Goal: Communication & Community: Answer question/provide support

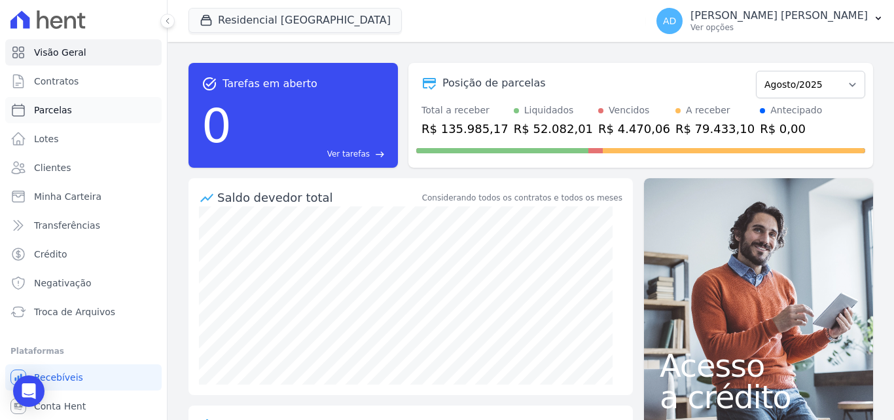
click at [52, 108] on span "Parcelas" at bounding box center [53, 109] width 38 height 13
select select
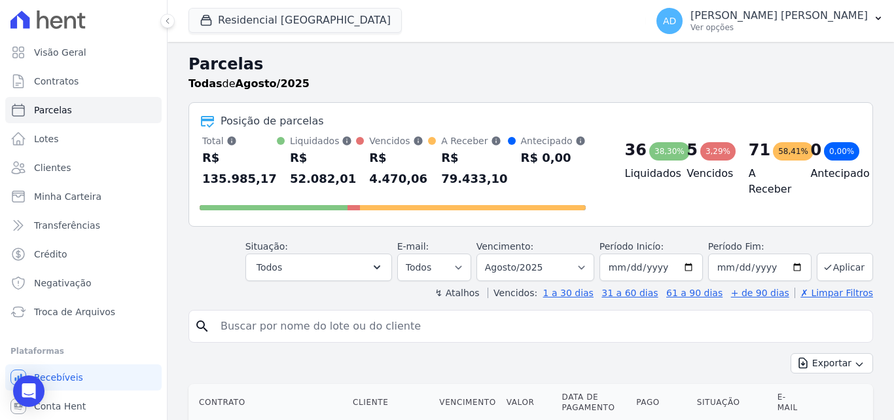
click at [280, 324] on input "search" at bounding box center [540, 326] width 655 height 26
type input "danillo"
click at [585, 265] on select "Filtrar por período ──────── Todos os meses Agosto/2022 Setembro/2022 Outubro/2…" at bounding box center [536, 266] width 118 height 27
select select "04/2025"
click at [485, 253] on select "Filtrar por período ──────── Todos os meses Agosto/2022 Setembro/2022 Outubro/2…" at bounding box center [536, 266] width 118 height 27
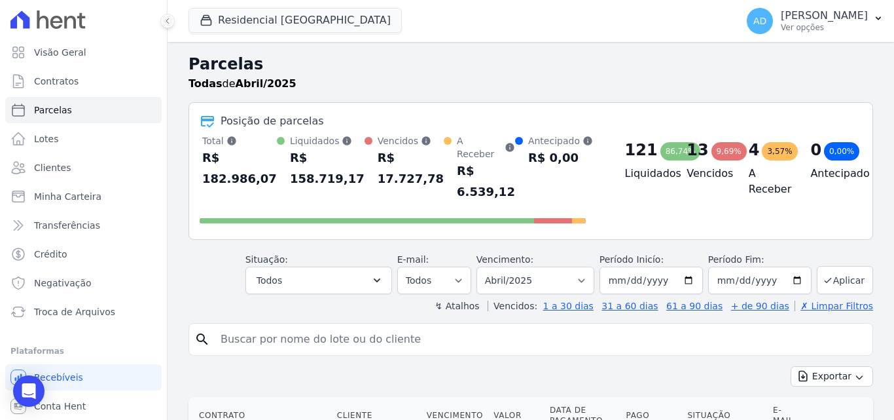
select select
click at [301, 330] on input "search" at bounding box center [540, 339] width 655 height 26
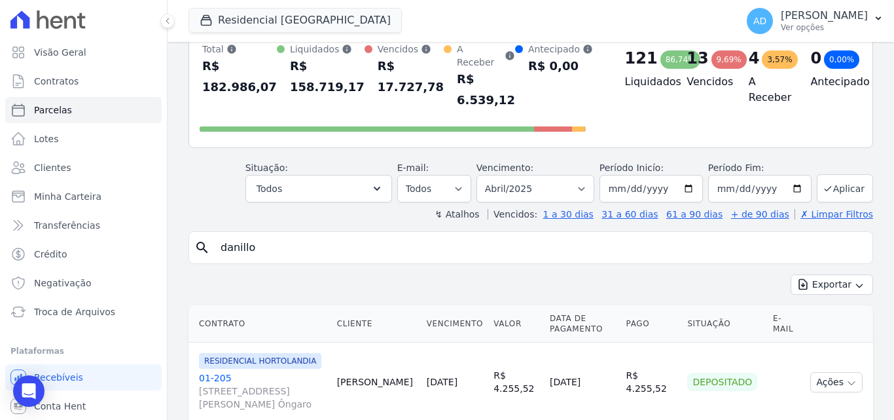
scroll to position [131, 0]
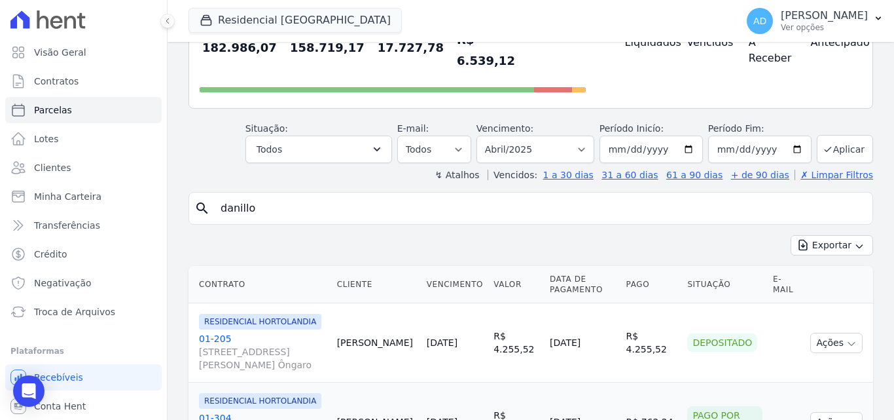
type input "danillo"
select select
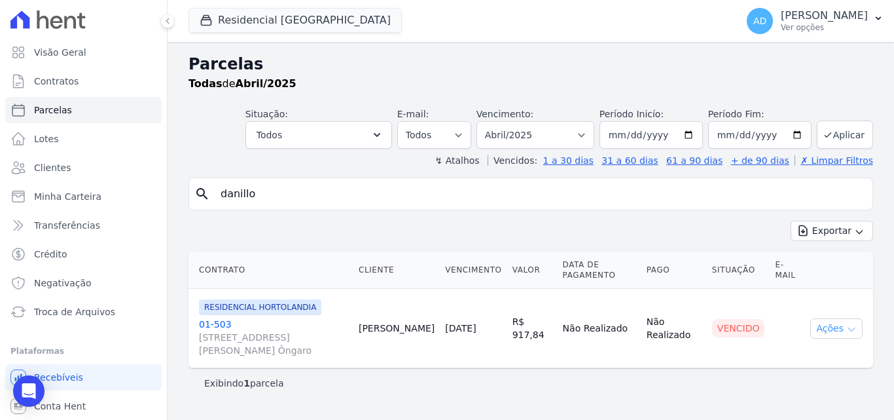
click at [827, 334] on button "Ações" at bounding box center [837, 328] width 52 height 20
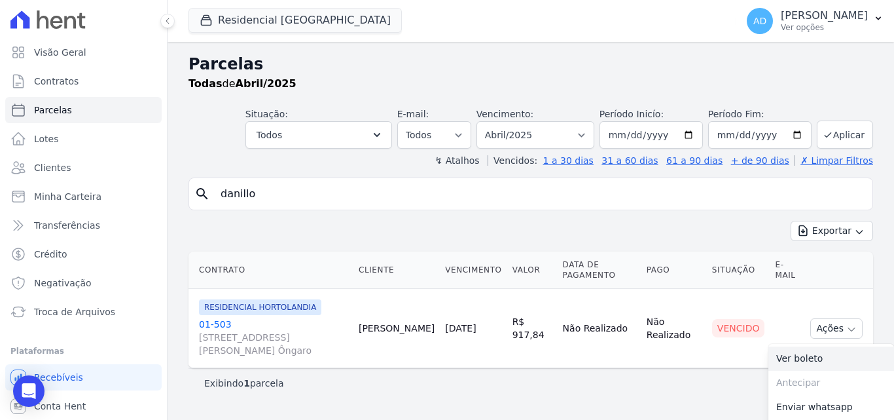
click at [795, 355] on link "Ver boleto" at bounding box center [832, 358] width 126 height 24
click at [25, 386] on icon "Open Intercom Messenger" at bounding box center [28, 390] width 15 height 17
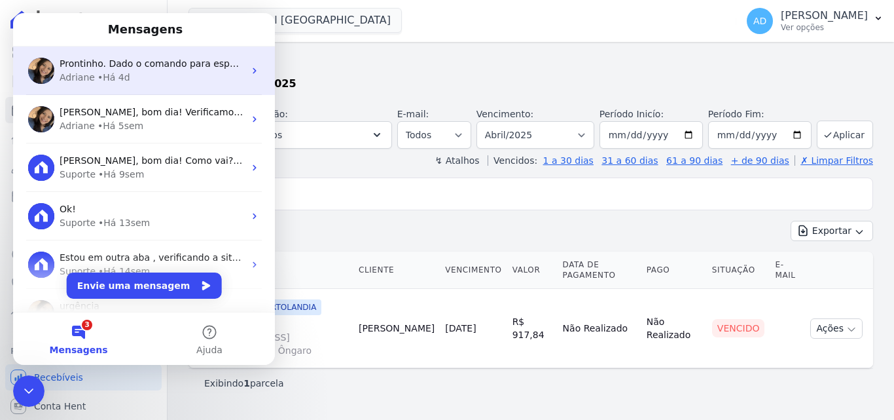
click at [144, 71] on div "Adriane • Há 4d" at bounding box center [152, 78] width 185 height 14
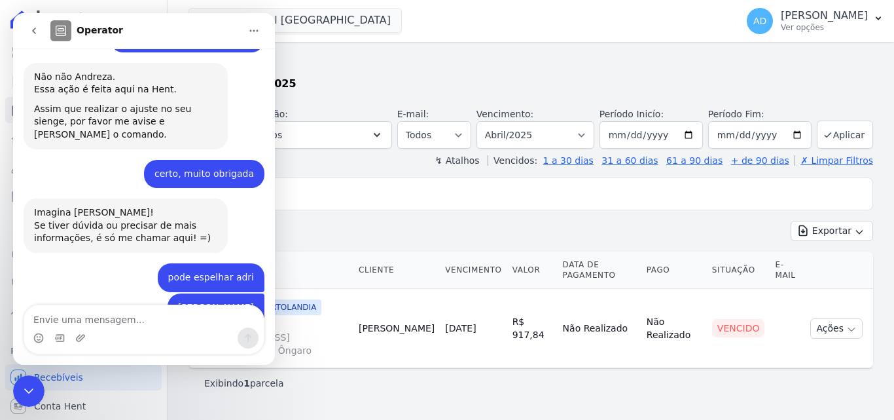
scroll to position [4163, 0]
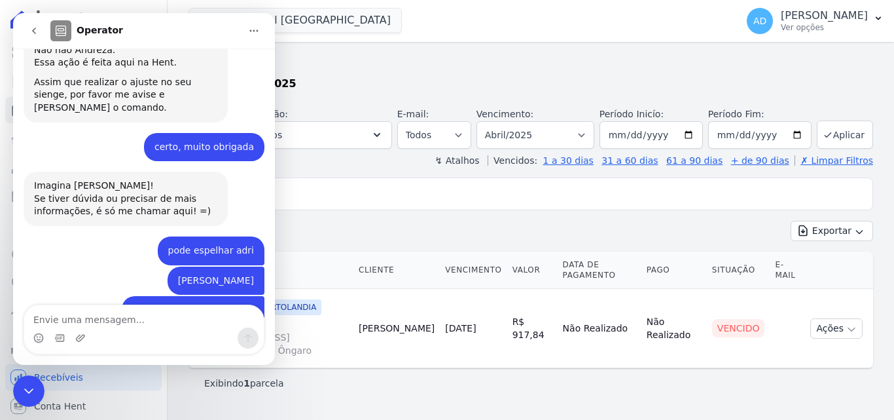
click at [338, 239] on div "Exportar Exportar PDF Exportar CSV" at bounding box center [531, 236] width 685 height 31
click at [27, 395] on icon "Encerramento do Messenger da Intercom" at bounding box center [29, 391] width 16 height 16
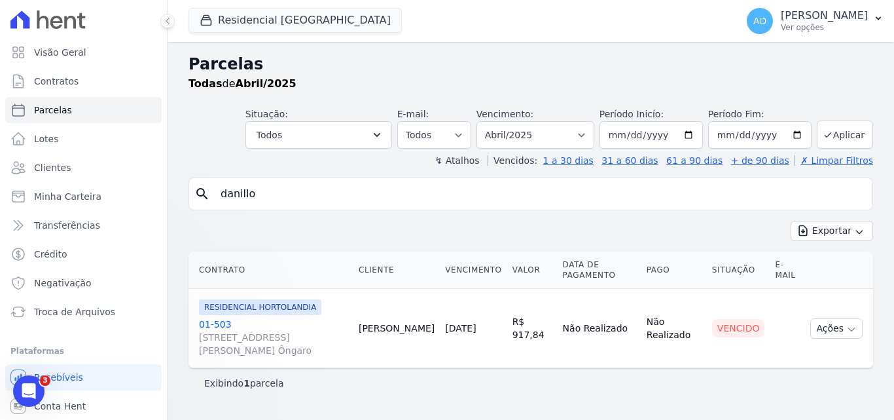
click at [285, 196] on input "danillo" at bounding box center [540, 194] width 655 height 26
type input "d"
type input "roseli"
select select
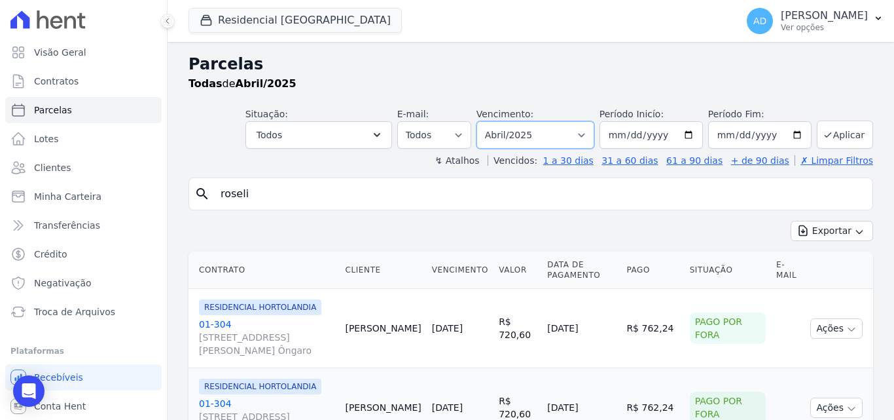
click at [593, 133] on select "Filtrar por período ──────── Todos os meses Agosto/2022 Setembro/2022 Outubro/2…" at bounding box center [536, 134] width 118 height 27
select select "08/2025"
click at [485, 121] on select "Filtrar por período ──────── Todos os meses Agosto/2022 Setembro/2022 Outubro/2…" at bounding box center [536, 134] width 118 height 27
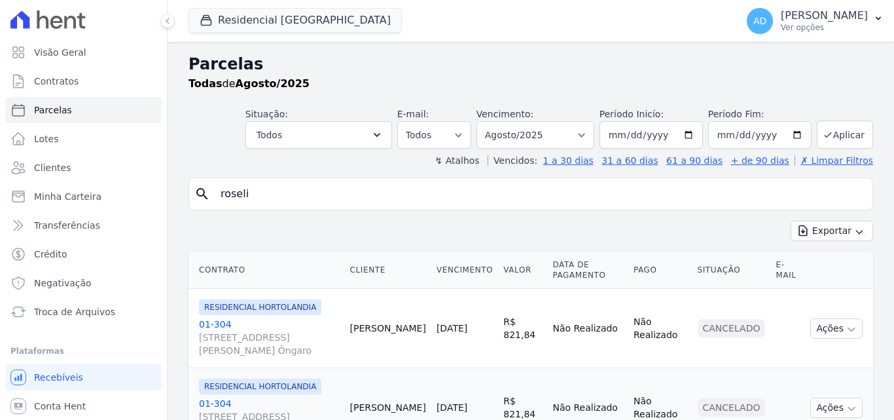
select select
click at [295, 195] on input "roseli" at bounding box center [540, 194] width 655 height 26
select select
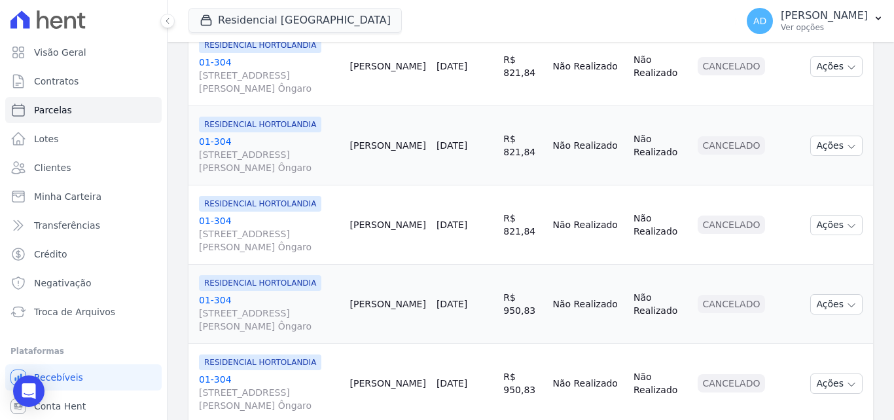
scroll to position [196, 0]
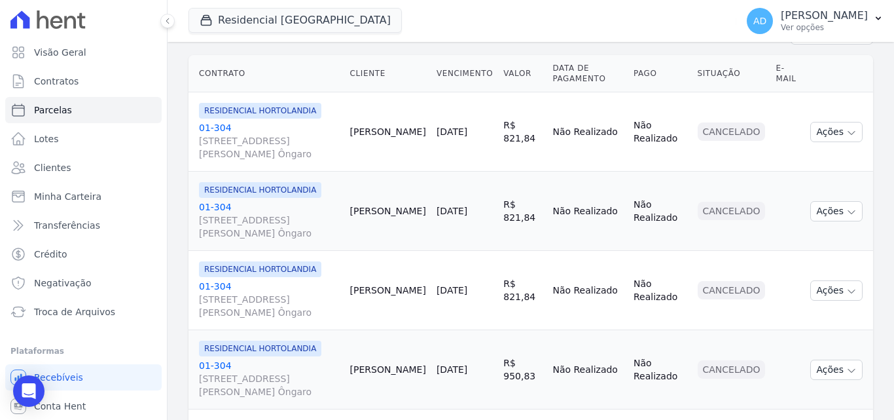
click at [206, 126] on link "01-304 Avenida Jair Gasparino, 240, QD GLEBA LOTE B1-G1, Parque Orestes Ôngaro" at bounding box center [269, 140] width 141 height 39
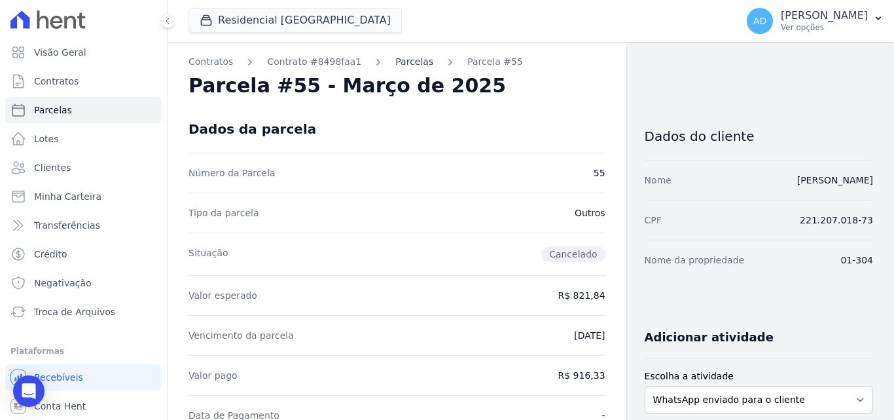
click at [395, 60] on link "Parcelas" at bounding box center [414, 62] width 38 height 14
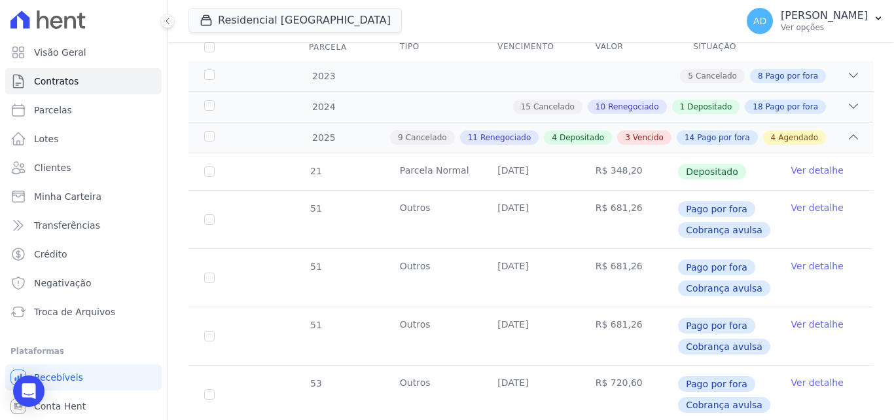
scroll to position [196, 0]
click at [847, 129] on icon at bounding box center [853, 135] width 13 height 13
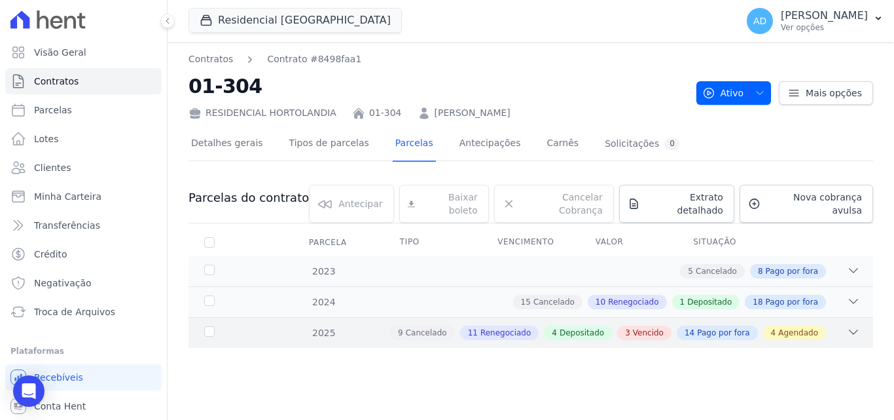
scroll to position [0, 0]
click at [849, 317] on div "2025 9 Cancelado 11 Renegociado 4 Depositado 3 Vencido 14 Pago por fora 4 Agend…" at bounding box center [531, 332] width 685 height 31
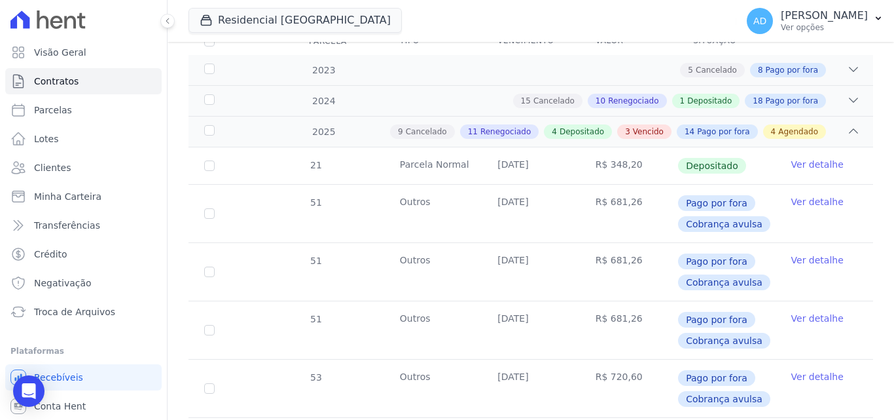
scroll to position [196, 0]
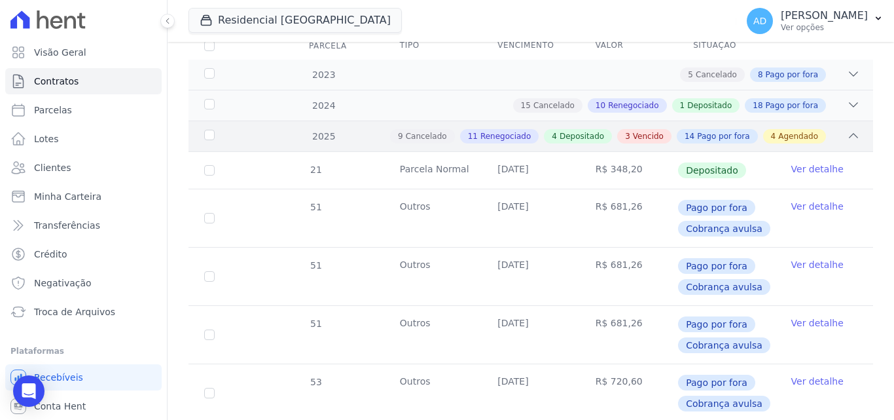
click at [631, 130] on span "3" at bounding box center [627, 136] width 5 height 12
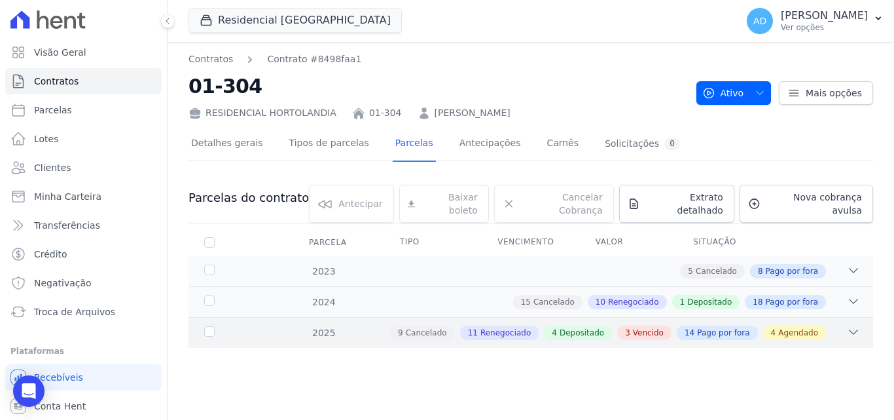
click at [661, 327] on span "Vencido" at bounding box center [648, 333] width 31 height 12
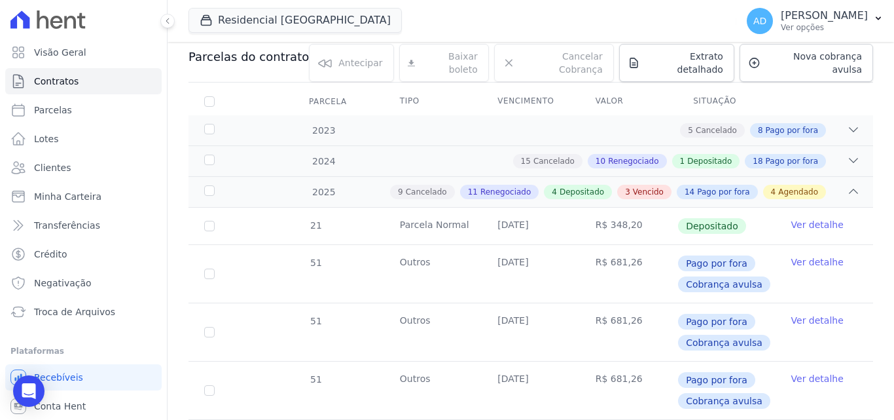
scroll to position [131, 0]
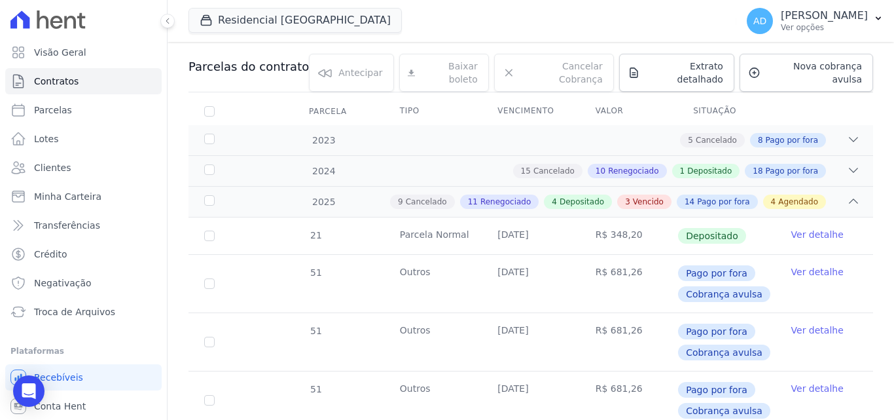
click at [808, 228] on link "Ver detalhe" at bounding box center [818, 234] width 52 height 13
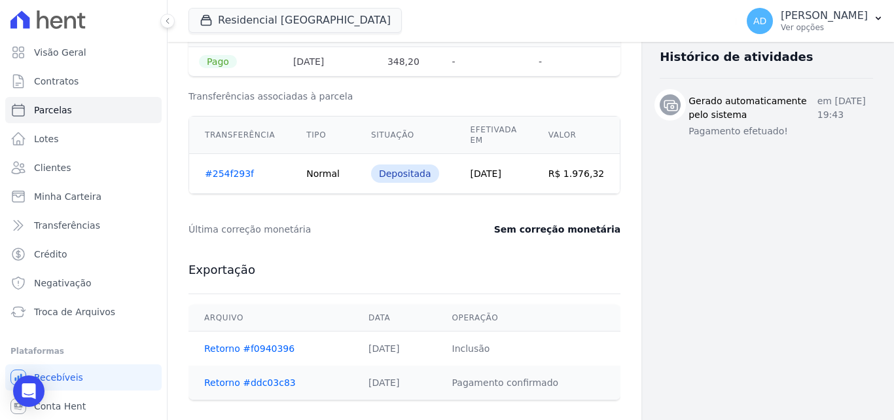
scroll to position [314, 0]
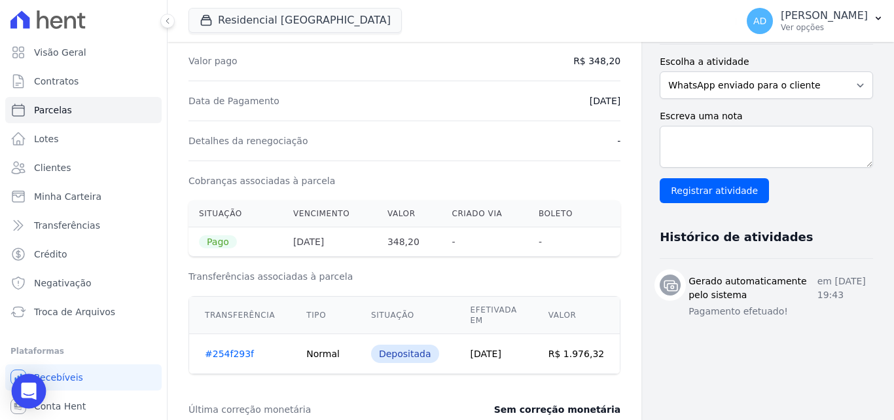
click at [24, 395] on icon "Open Intercom Messenger" at bounding box center [28, 390] width 15 height 17
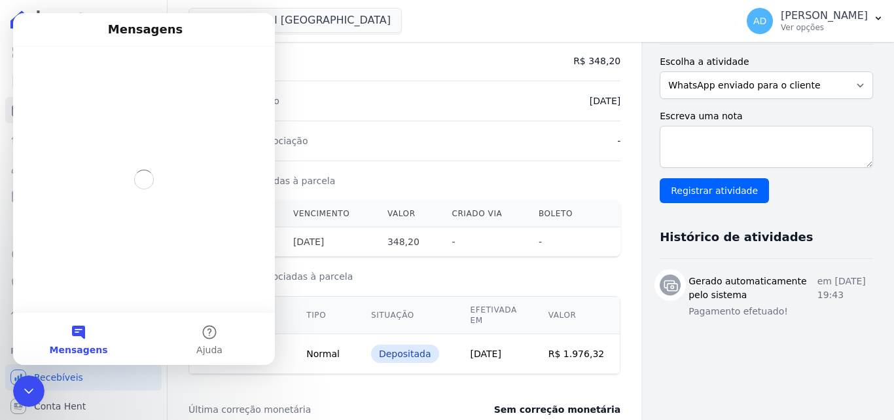
scroll to position [0, 0]
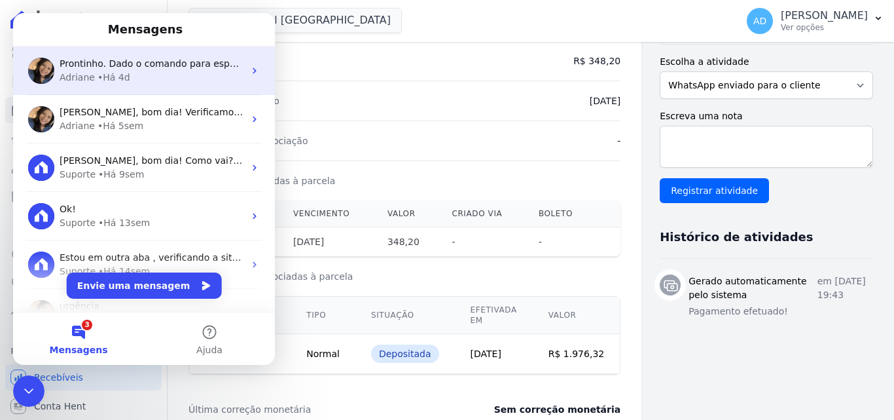
click at [135, 82] on div "Adriane • Há 4d" at bounding box center [152, 78] width 185 height 14
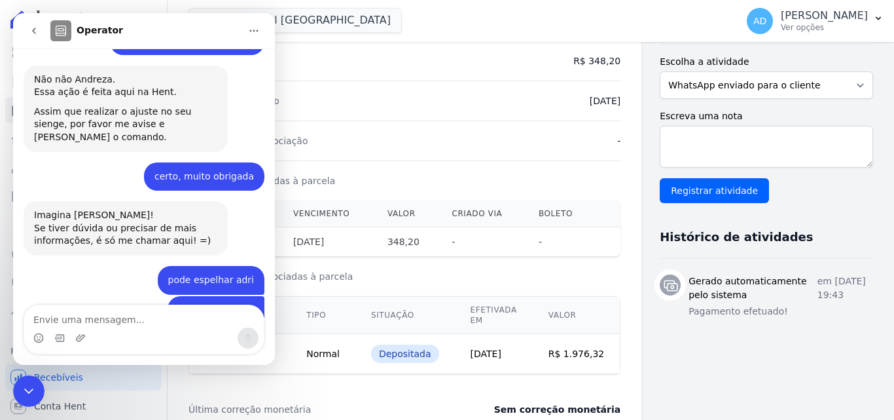
scroll to position [4163, 0]
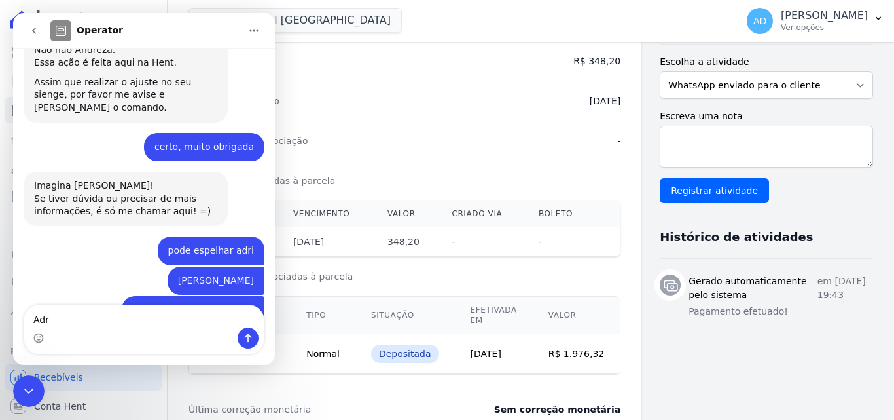
type textarea "Adri"
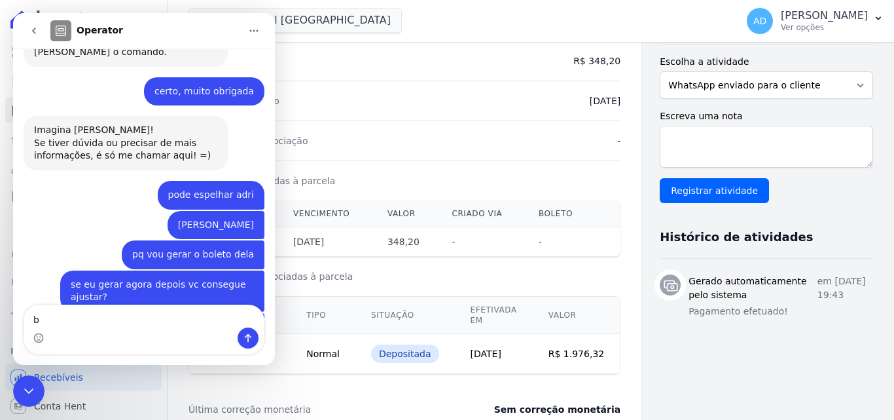
scroll to position [4220, 0]
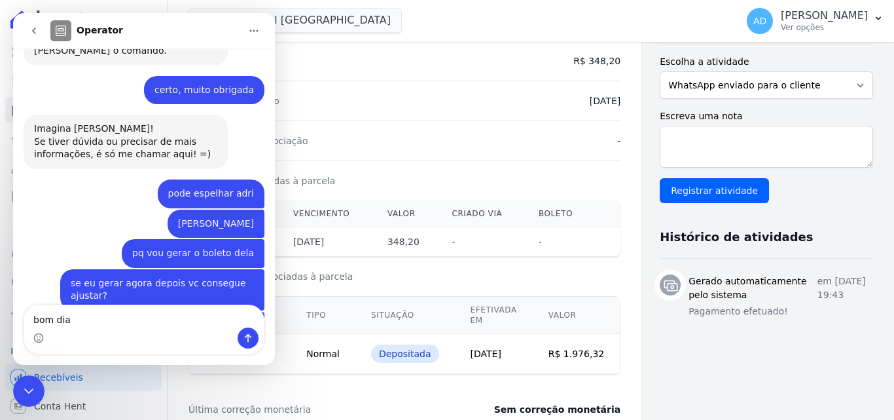
type textarea "bom dia"
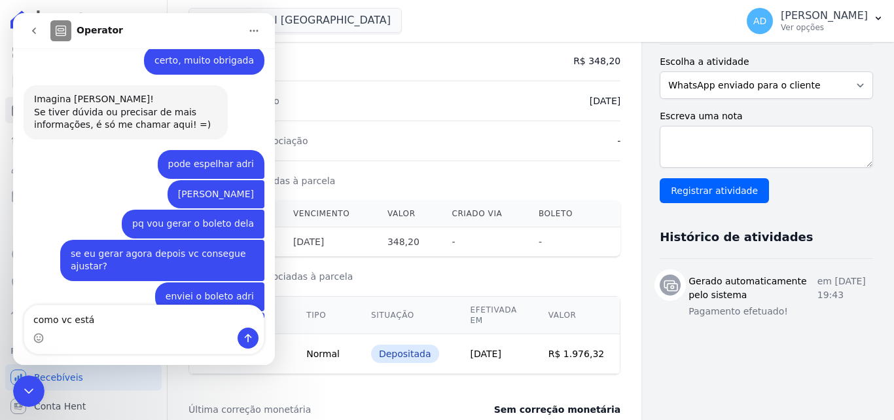
type textarea "como vc está?"
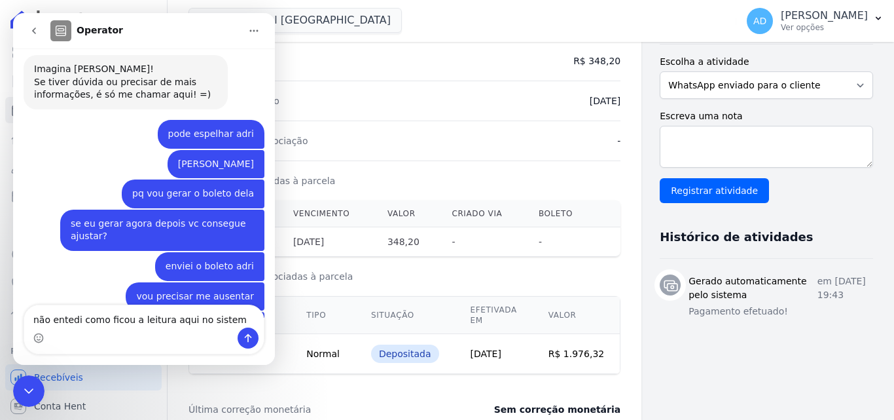
type textarea "não entedi como ficou a leitura aqui no sistema"
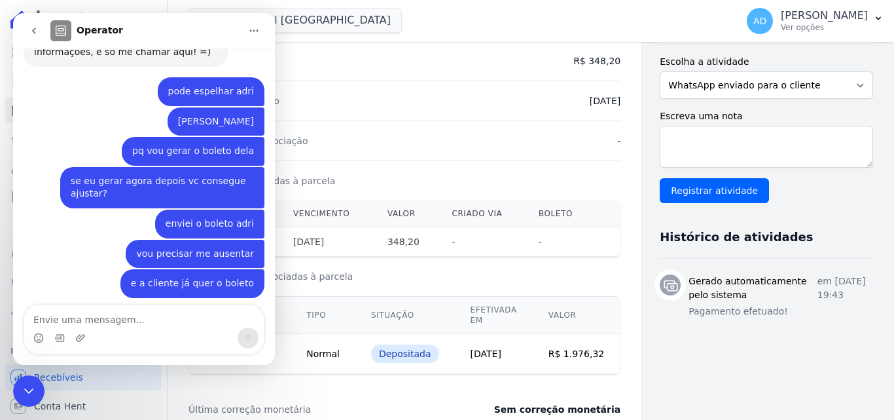
click at [22, 390] on icon "Encerramento do Messenger da Intercom" at bounding box center [29, 391] width 16 height 16
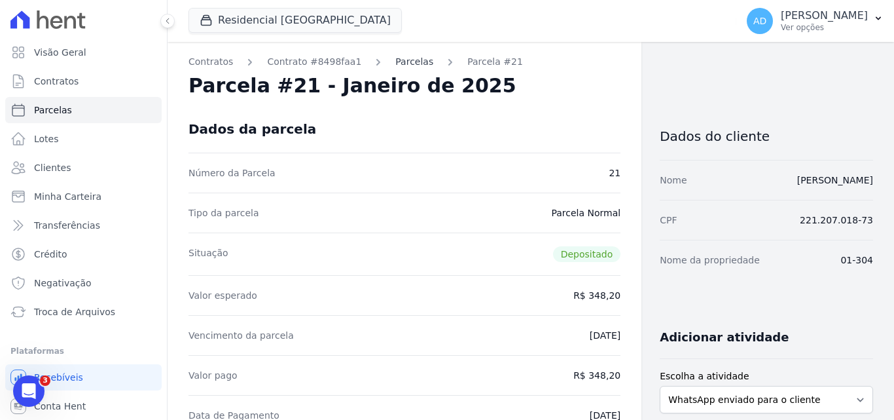
click at [404, 56] on link "Parcelas" at bounding box center [414, 62] width 38 height 14
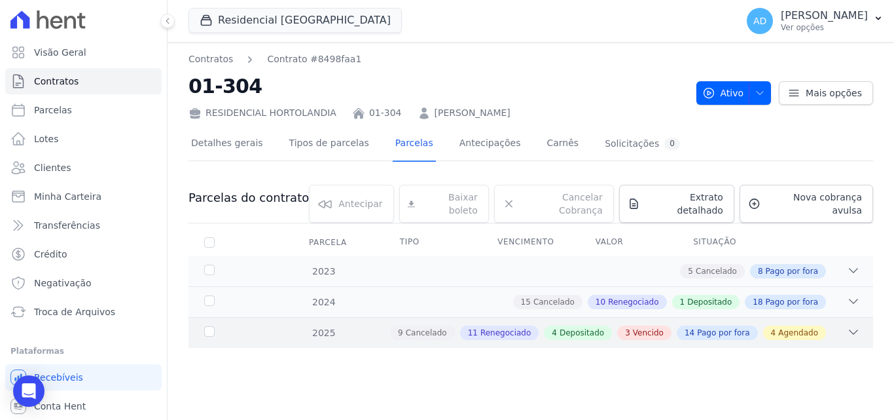
click at [854, 325] on icon at bounding box center [853, 331] width 13 height 13
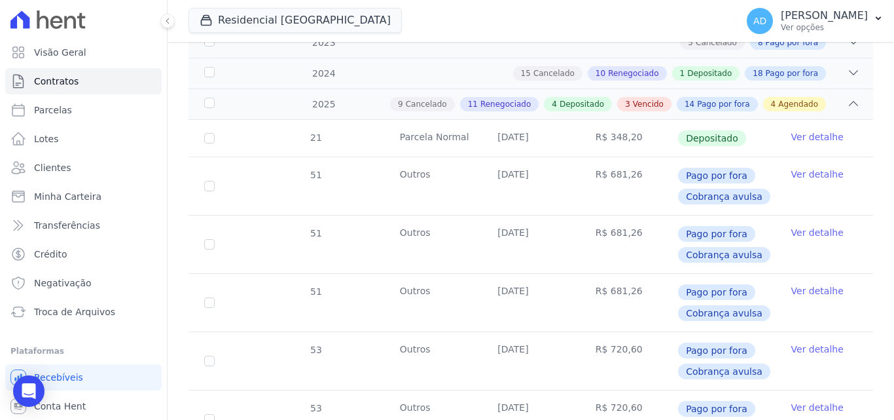
scroll to position [196, 0]
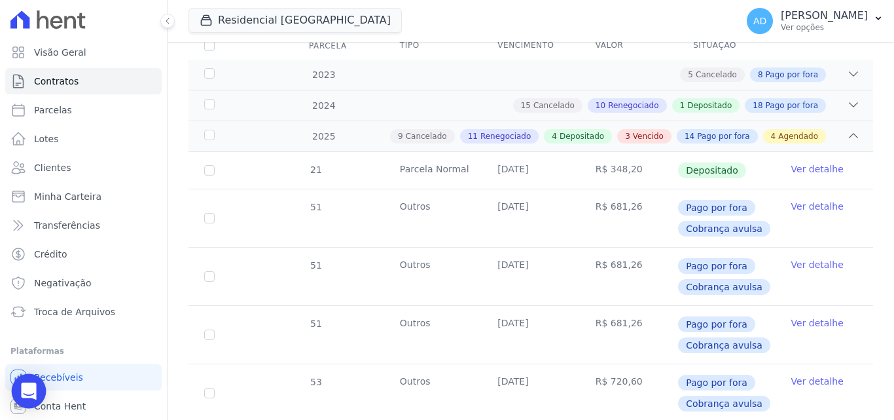
click at [26, 392] on icon "Open Intercom Messenger" at bounding box center [28, 390] width 15 height 17
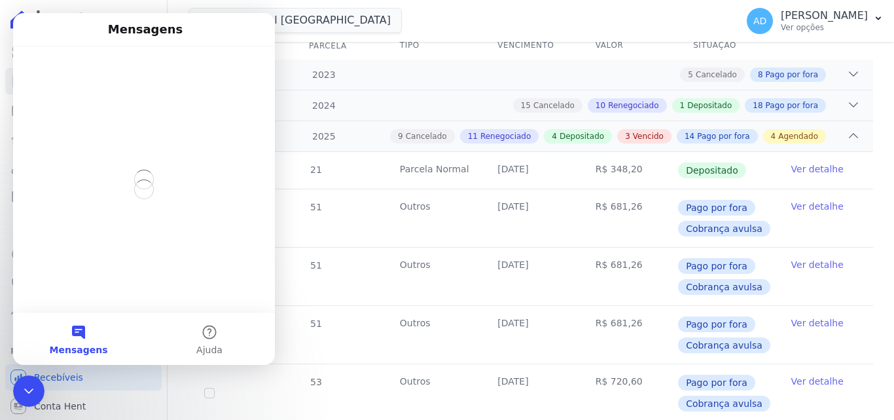
scroll to position [0, 0]
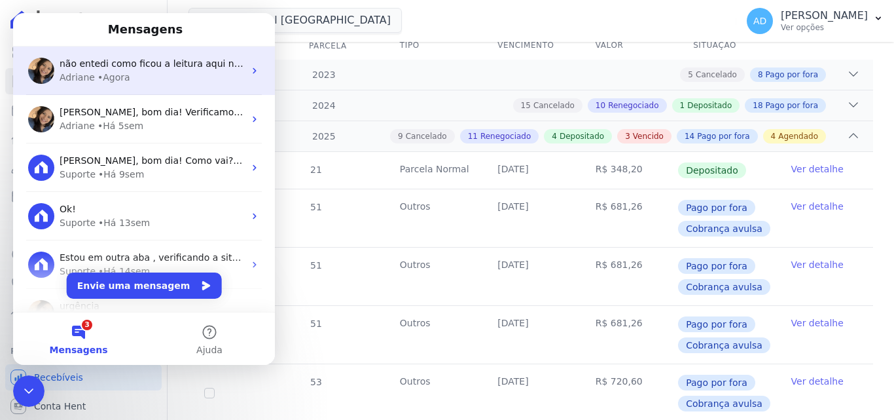
click at [125, 70] on div "não entedi como ficou a leitura aqui no sistema" at bounding box center [152, 64] width 185 height 14
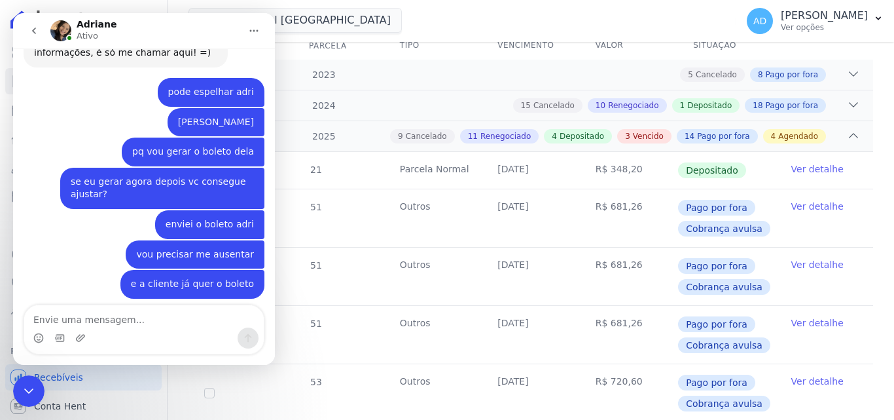
scroll to position [4323, 0]
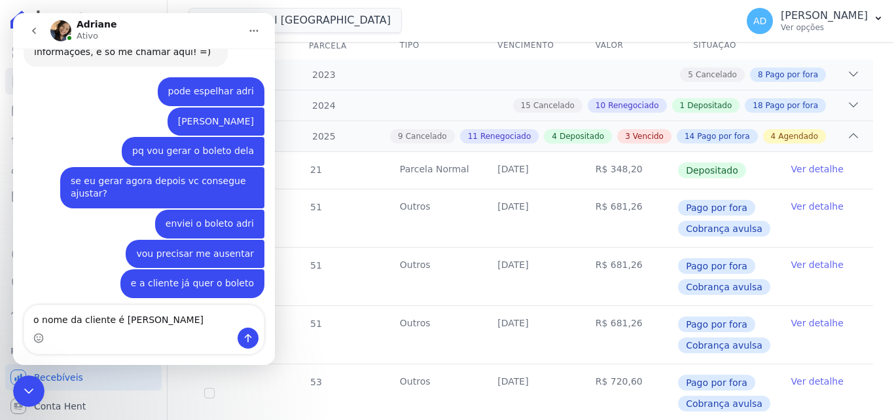
type textarea "o nome da cliente é [PERSON_NAME]"
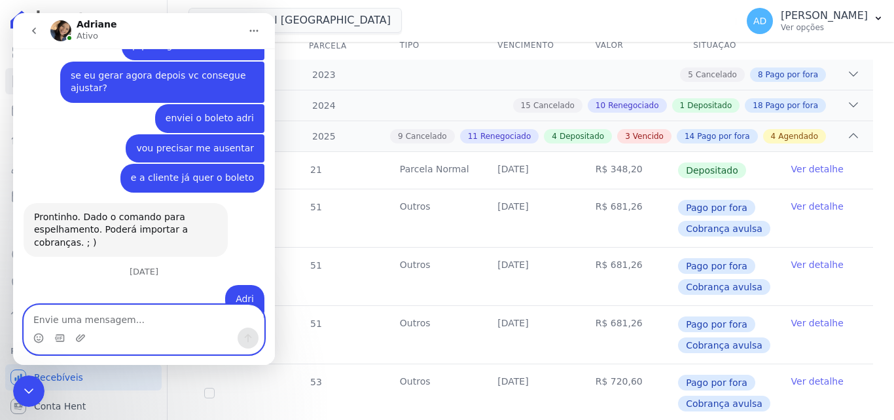
scroll to position [4430, 0]
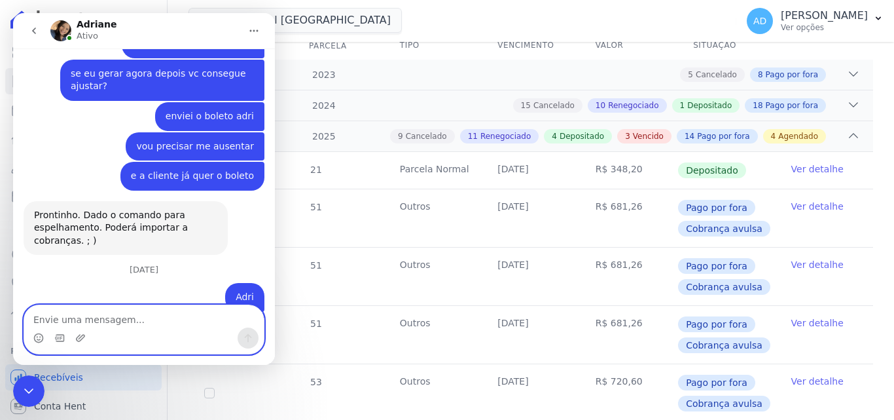
click at [137, 320] on textarea "Envie uma mensagem..." at bounding box center [144, 316] width 240 height 22
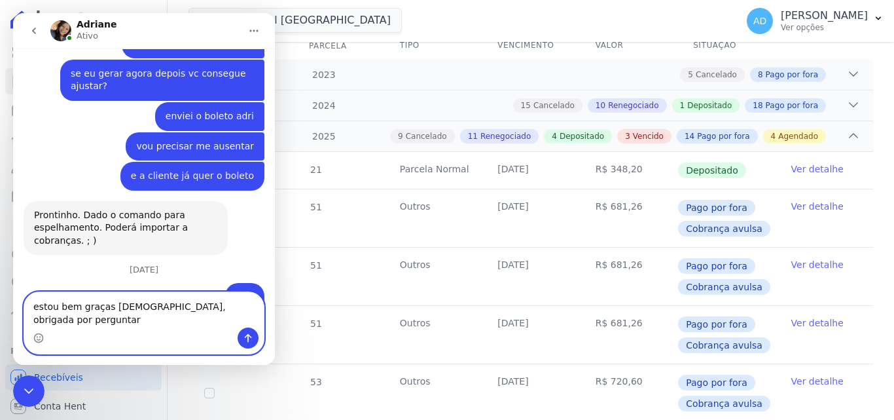
type textarea "estou bem graças [DEMOGRAPHIC_DATA], obrigada por perguntar"
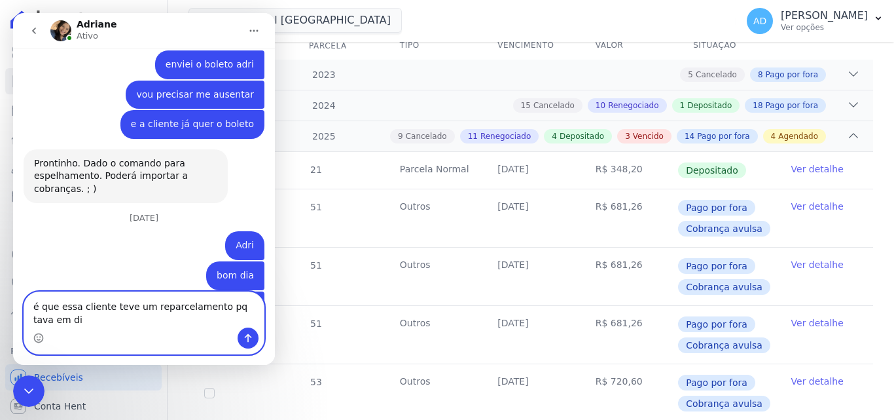
scroll to position [4495, 0]
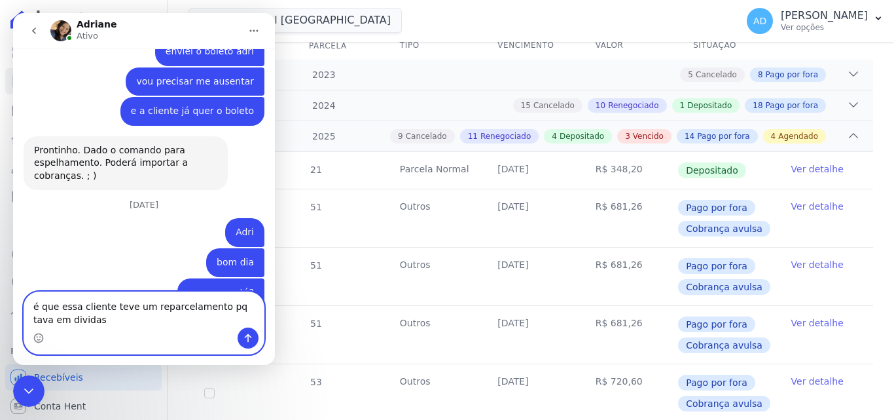
type textarea "é que essa cliente teve um reparcelamento pq tava em dividas"
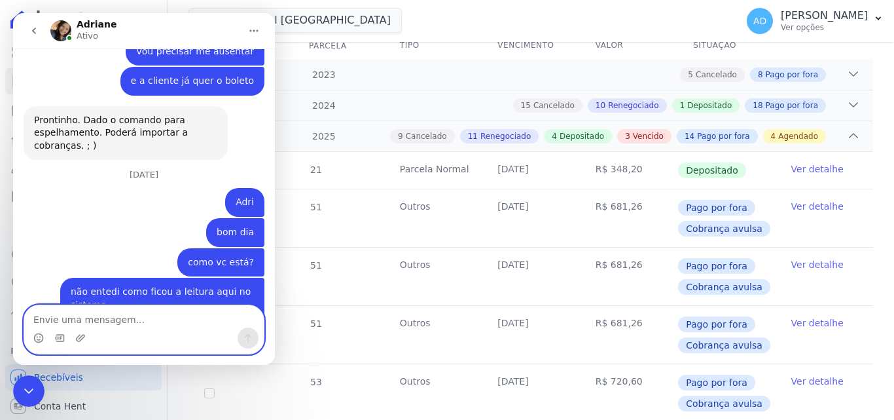
scroll to position [4575, 0]
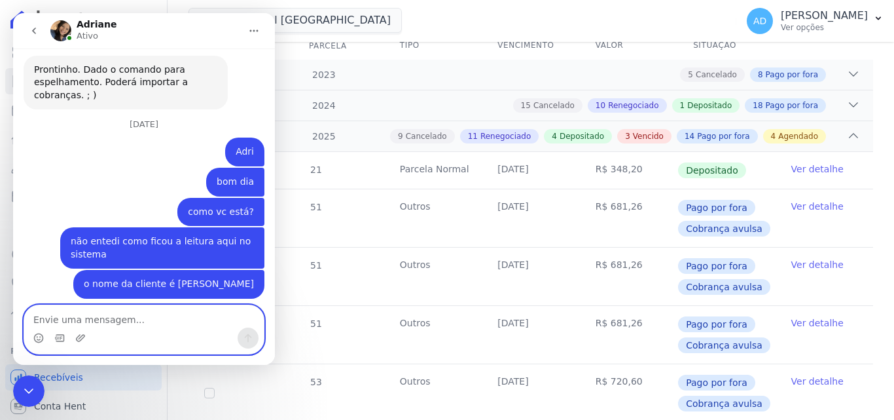
paste textarea "5020"
type textarea "5"
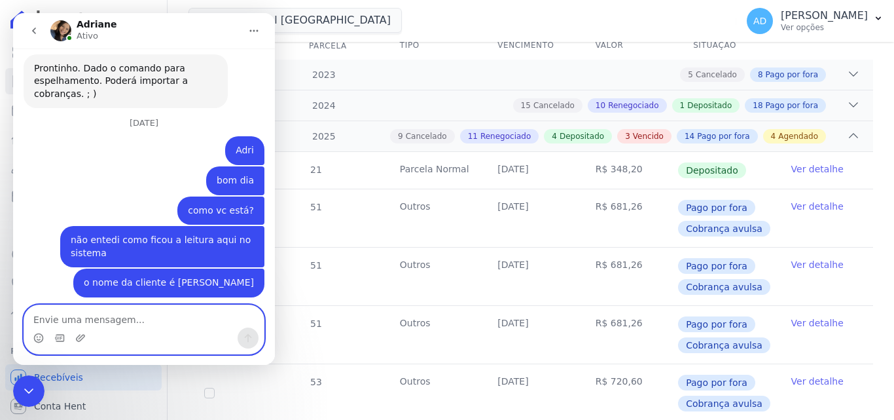
paste textarea "i"
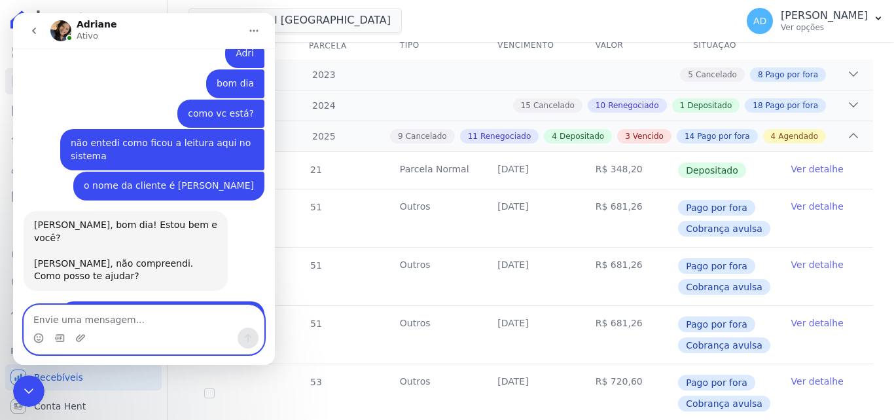
scroll to position [4685, 0]
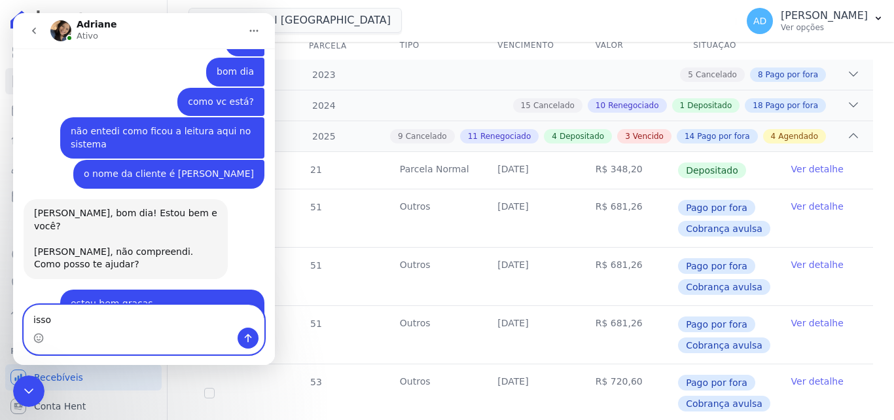
type textarea "isso"
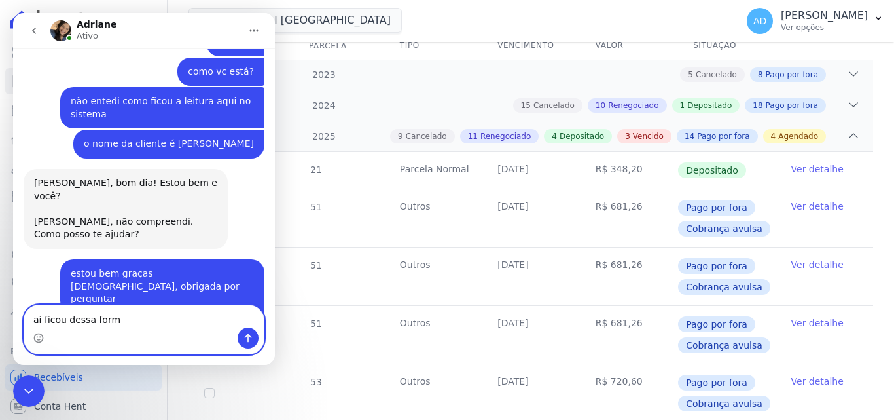
type textarea "ai ficou dessa forma"
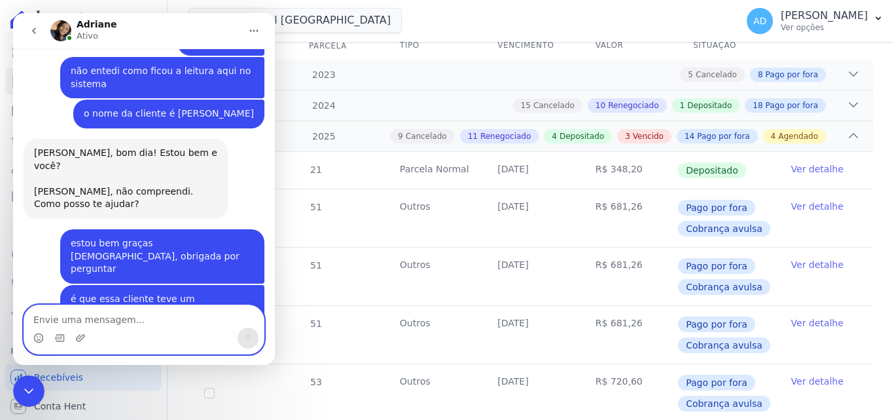
scroll to position [4796, 0]
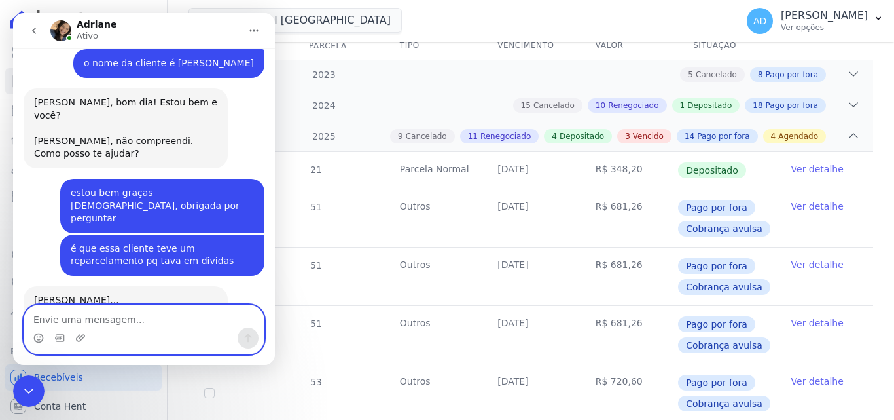
paste textarea "j"
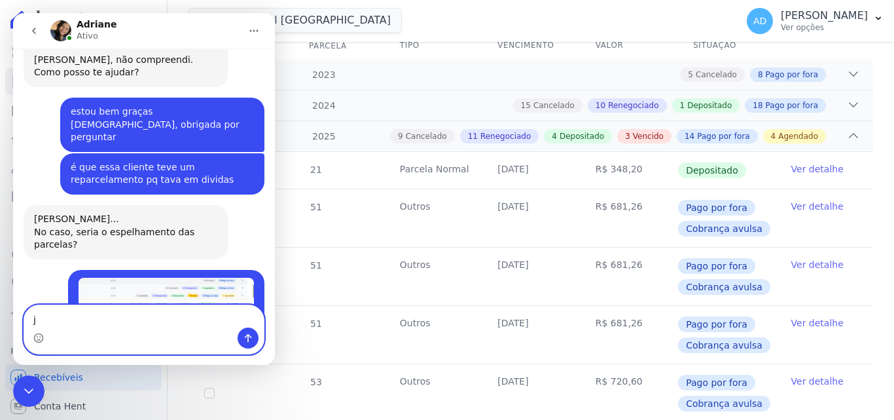
scroll to position [4888, 0]
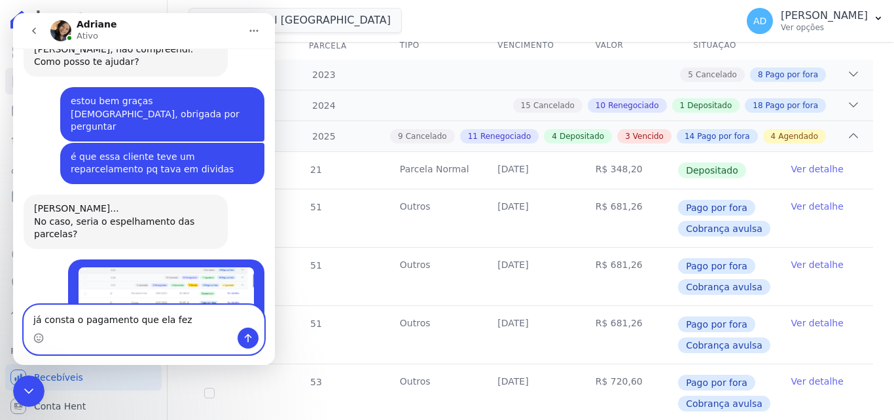
type textarea "já consta o pagamento que ela fez"
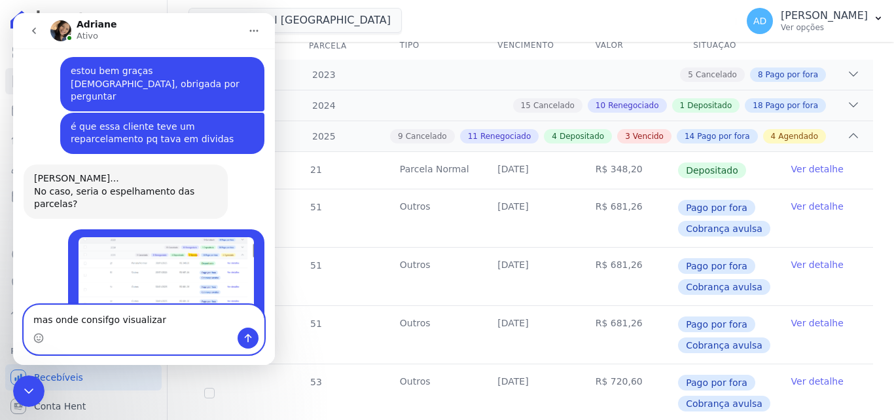
type textarea "mas onde consigo visualizar"
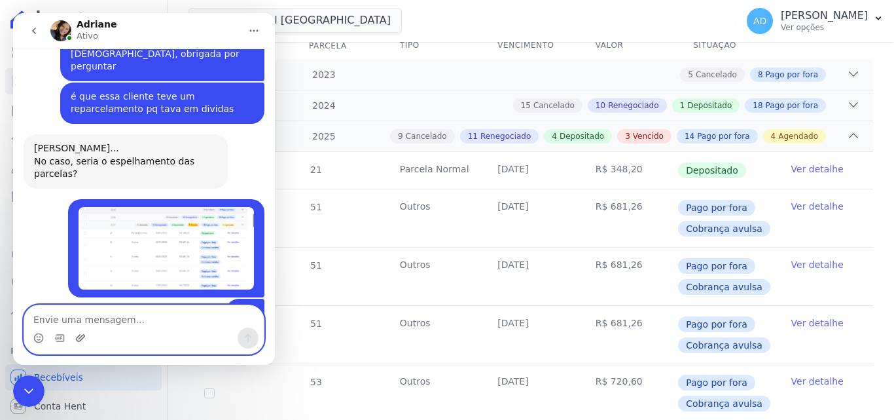
click at [79, 337] on icon "Upload do anexo" at bounding box center [80, 338] width 10 height 10
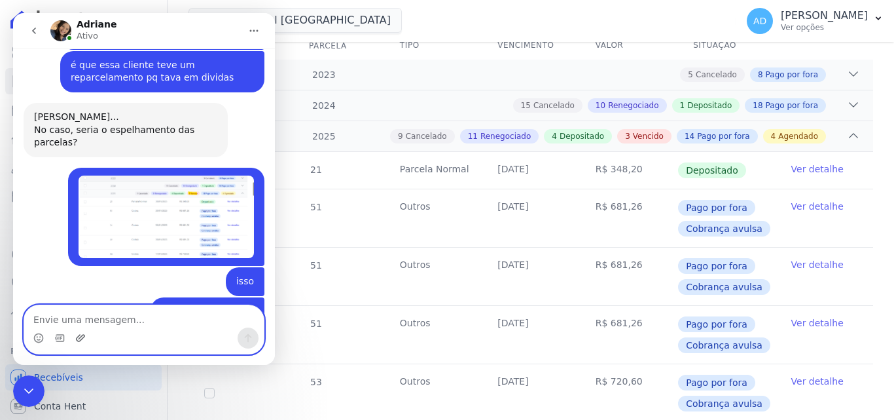
click at [82, 337] on icon "Upload do anexo" at bounding box center [80, 338] width 10 height 10
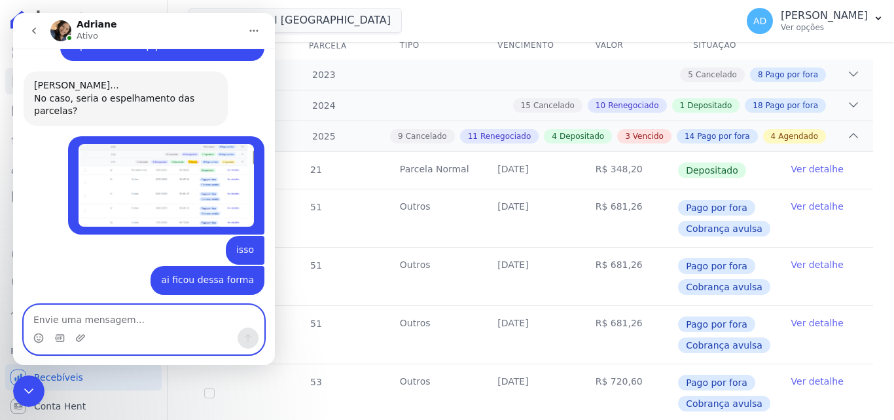
click at [62, 320] on textarea "Envie uma mensagem..." at bounding box center [144, 316] width 240 height 22
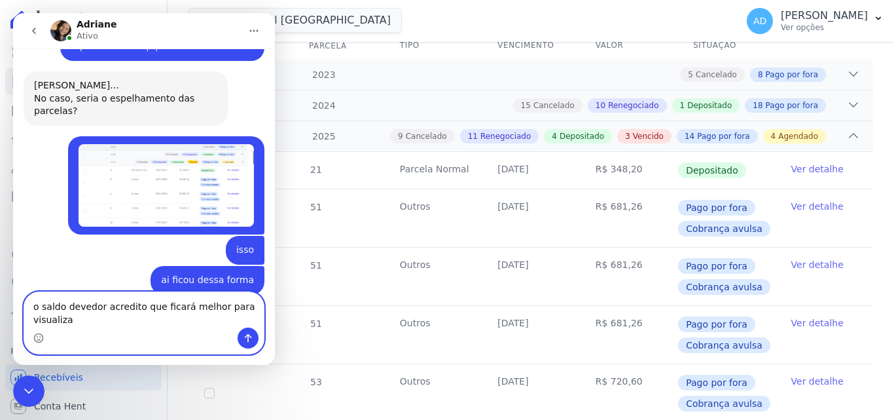
scroll to position [5024, 0]
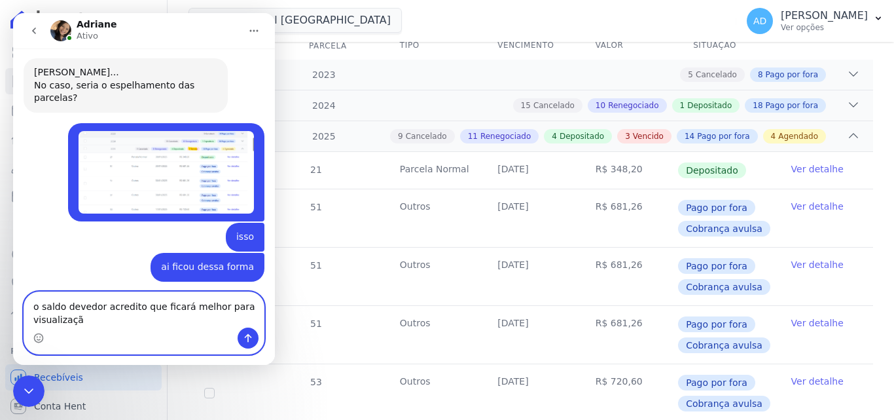
type textarea "o saldo devedor acredito que ficará melhor para visualização"
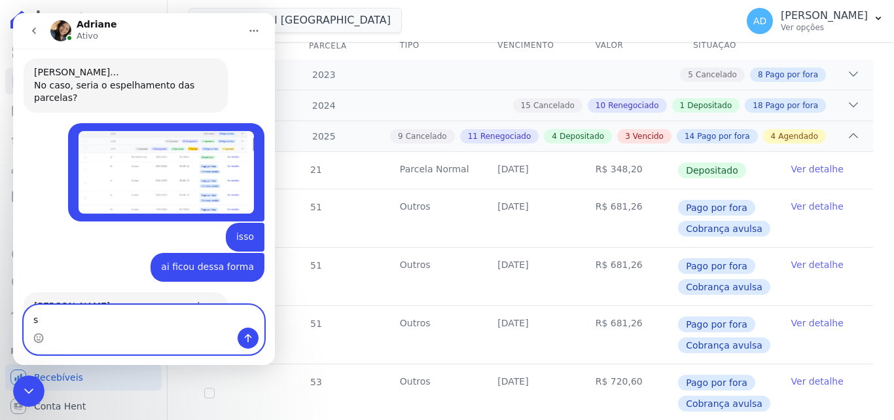
scroll to position [5053, 0]
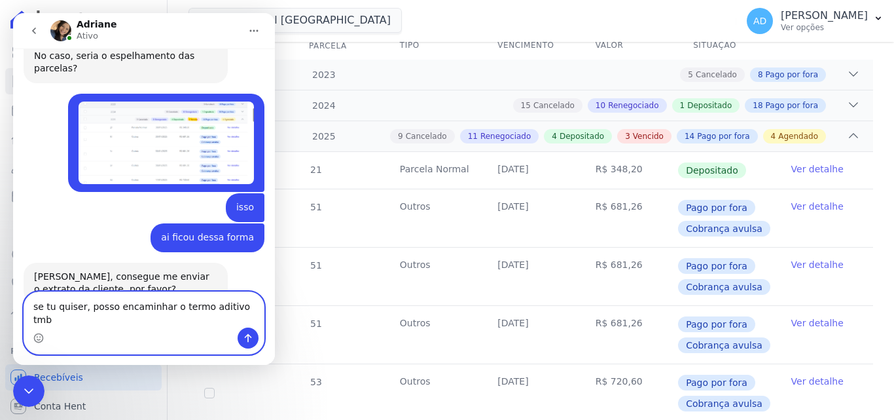
type textarea "se tu quiser, posso encaminhar o termo aditivo tmb]"
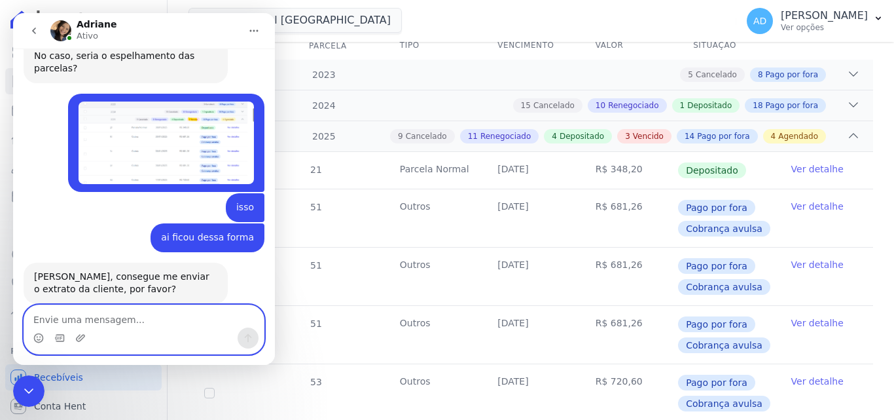
scroll to position [5096, 0]
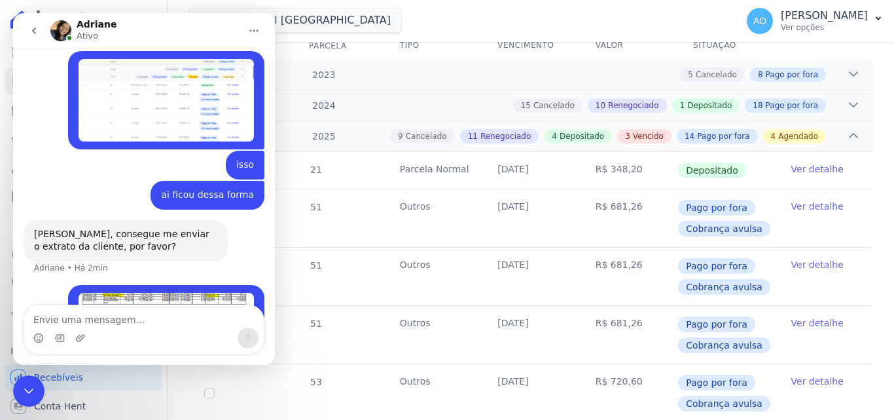
drag, startPoint x: 31, startPoint y: 399, endPoint x: 294, endPoint y: 380, distance: 263.9
click at [31, 399] on div "Encerramento do Messenger da Intercom" at bounding box center [28, 390] width 31 height 31
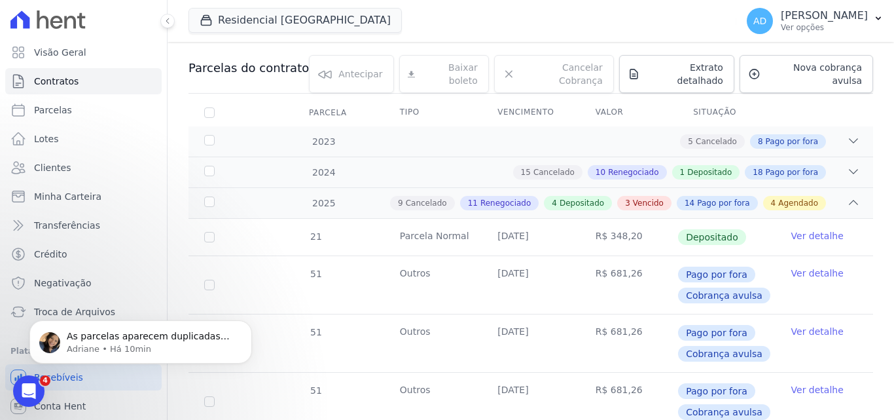
scroll to position [131, 0]
click at [133, 337] on p "As parcelas aparecem duplicadas nos outros meses tambem. Solicitei o ajuste" at bounding box center [151, 336] width 169 height 13
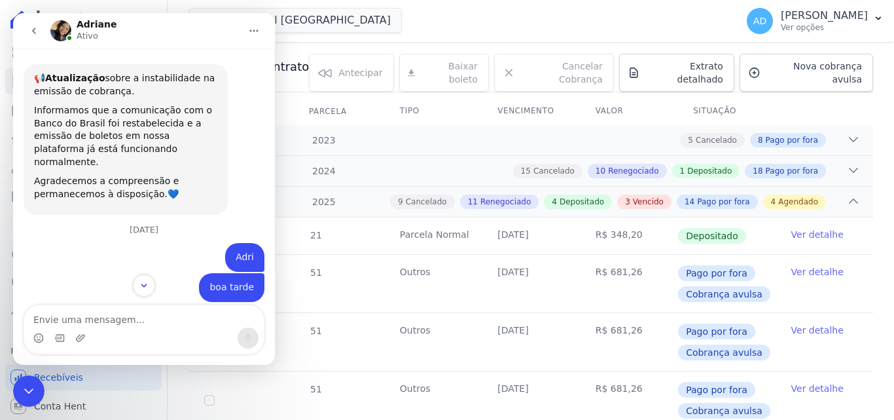
scroll to position [15, 0]
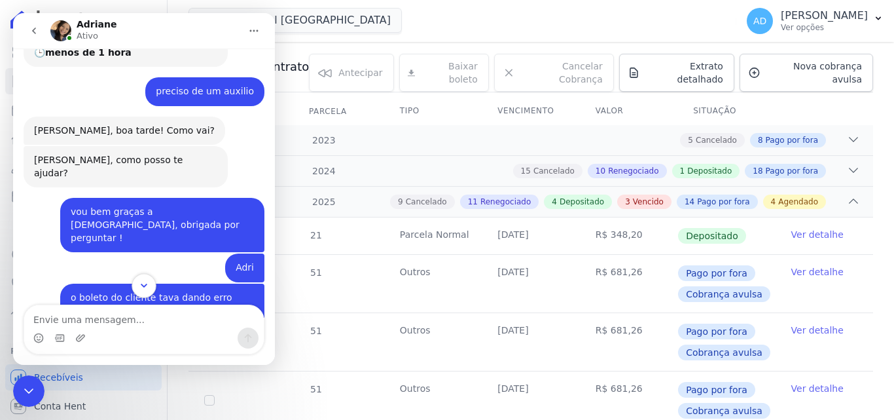
click at [144, 279] on button "Scroll to bottom" at bounding box center [144, 285] width 24 height 24
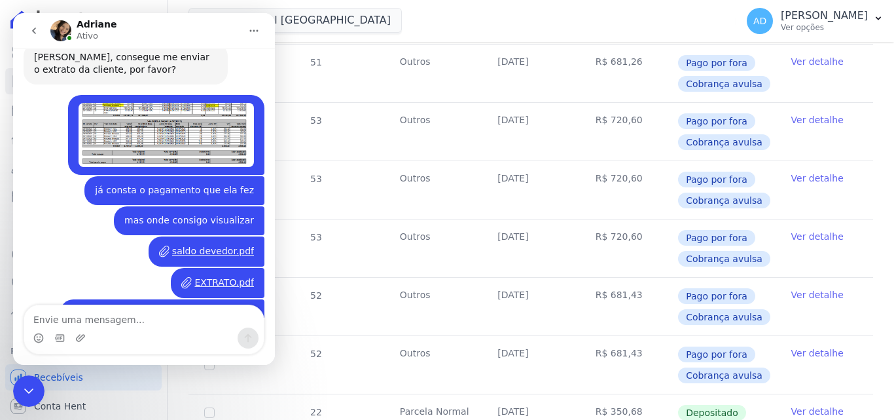
scroll to position [458, 0]
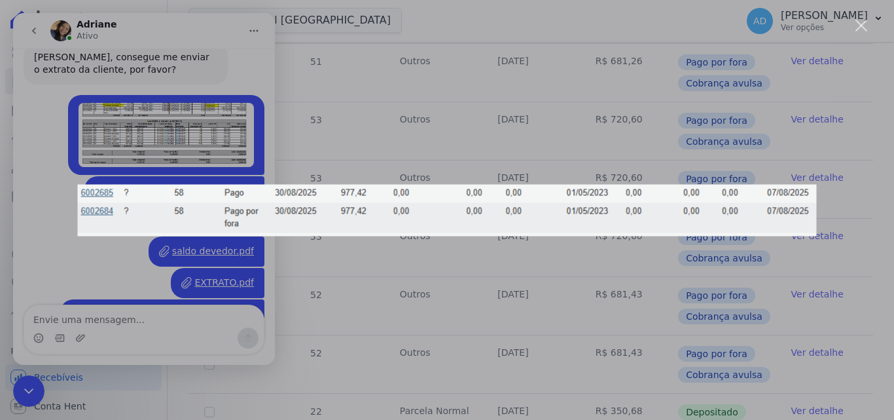
scroll to position [0, 0]
click at [198, 261] on div "Messenger da Intercom" at bounding box center [447, 210] width 894 height 420
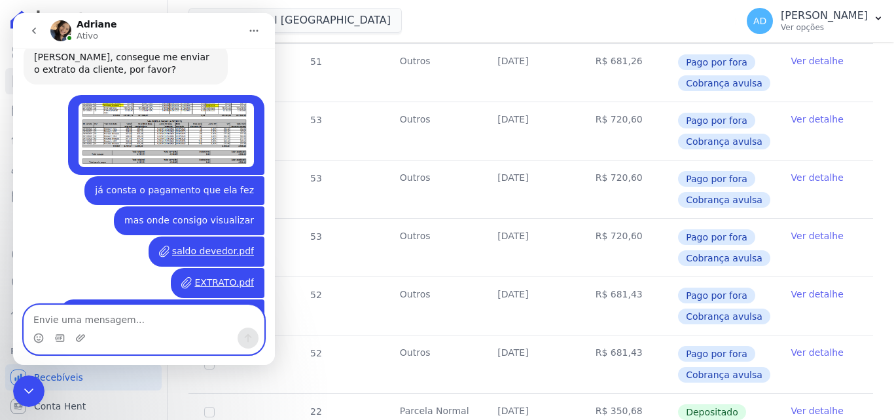
click at [108, 315] on textarea "Envie uma mensagem..." at bounding box center [144, 316] width 240 height 22
type textarea "isso por boleto hent"
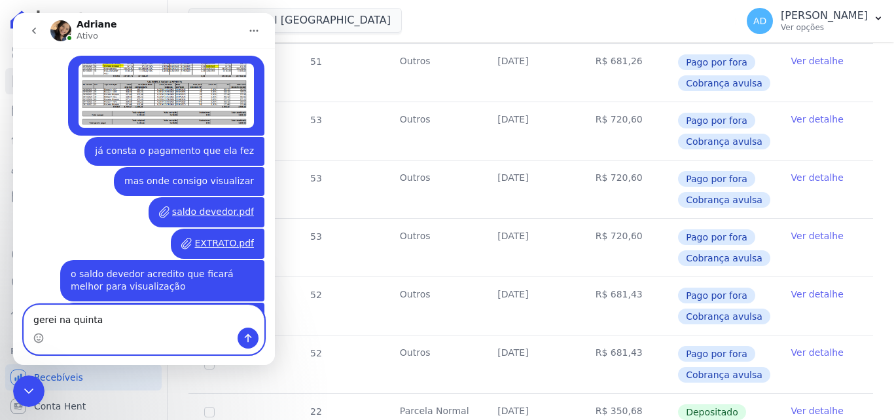
type textarea "gerei na quinta"
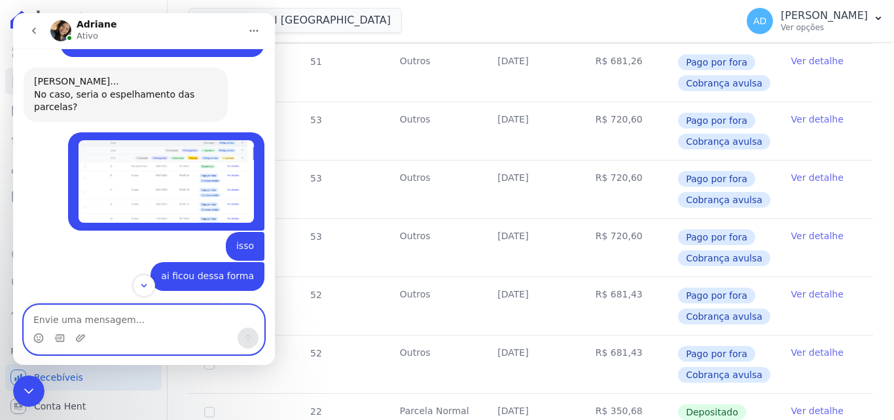
scroll to position [4947, 0]
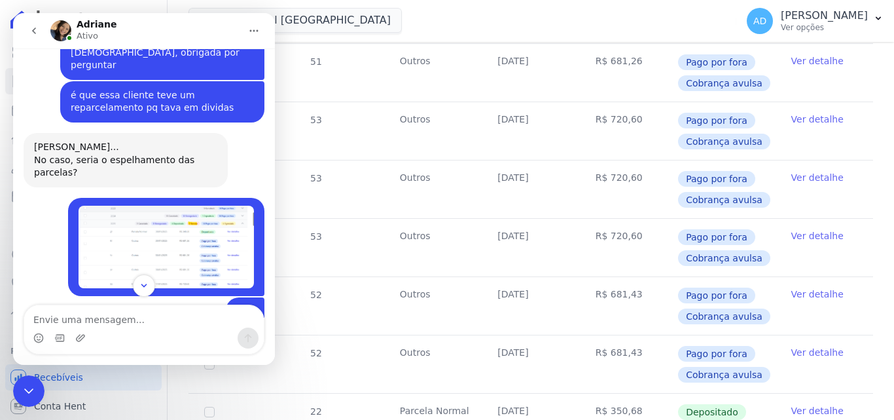
click at [18, 388] on div "Encerramento do Messenger da Intercom" at bounding box center [28, 390] width 31 height 31
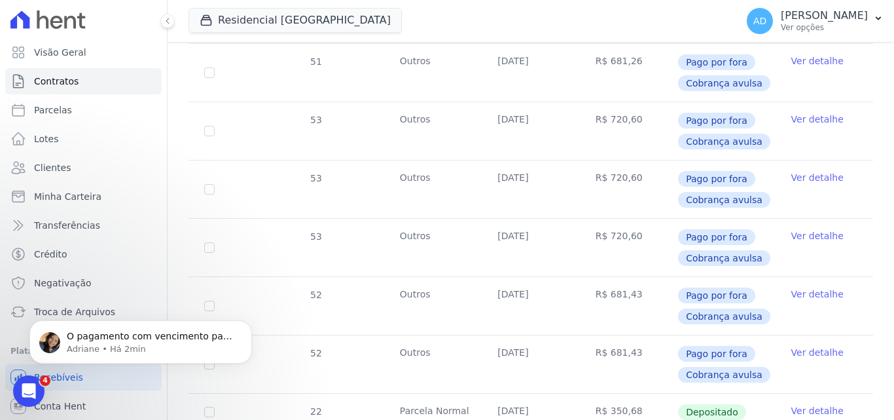
scroll to position [0, 0]
click at [98, 343] on p "Adriane • Há 2min" at bounding box center [151, 349] width 169 height 12
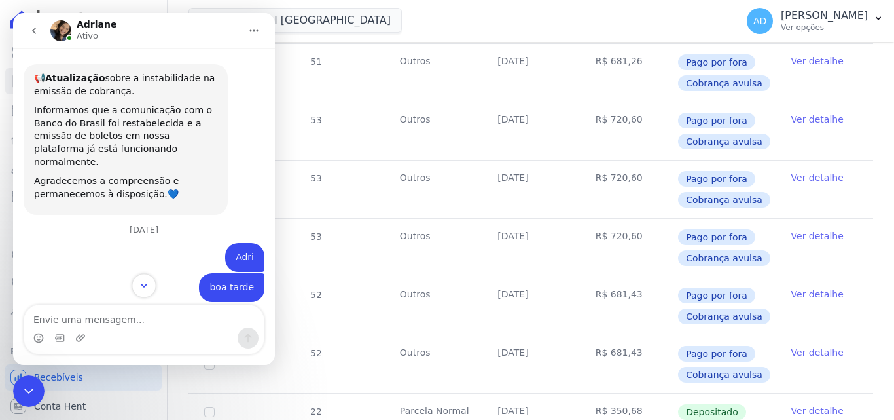
click at [143, 283] on icon "Scroll to bottom" at bounding box center [144, 286] width 12 height 12
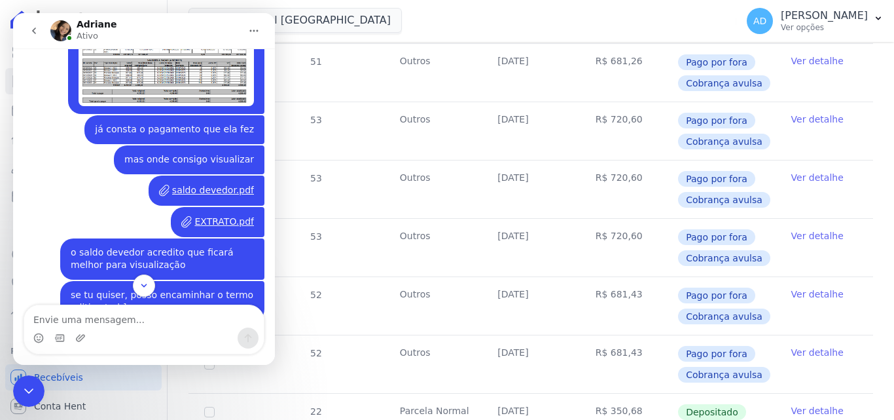
scroll to position [5413, 0]
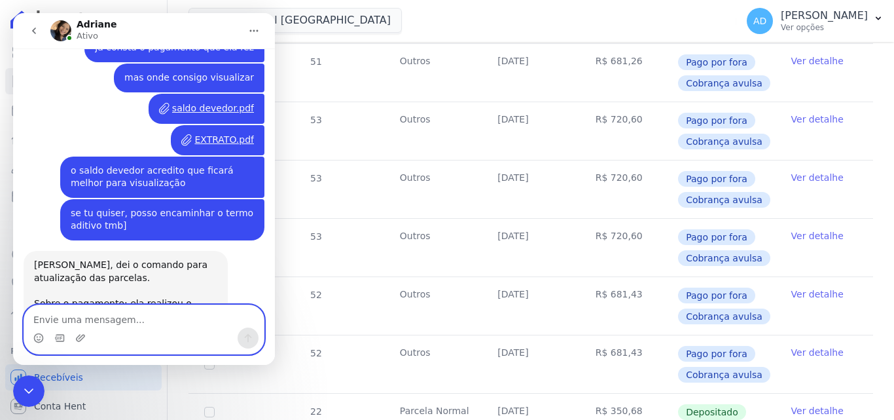
click at [106, 318] on textarea "Envie uma mensagem..." at bounding box center [144, 316] width 240 height 22
type textarea "cada mês ela terá 2 boletos"
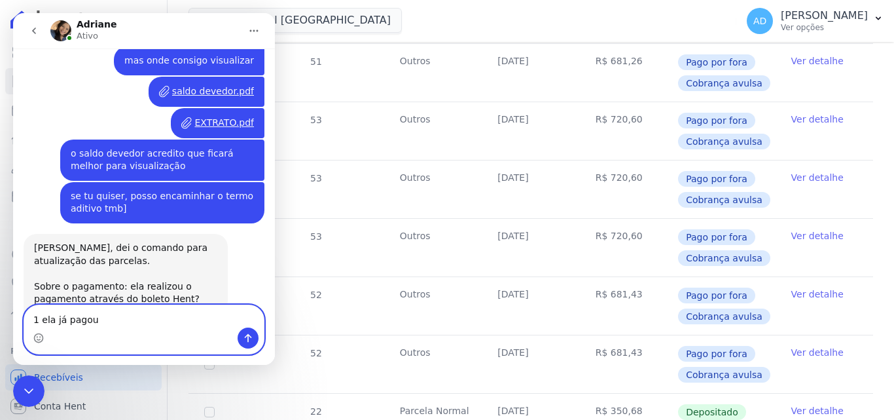
type textarea "1 ela já pagou"
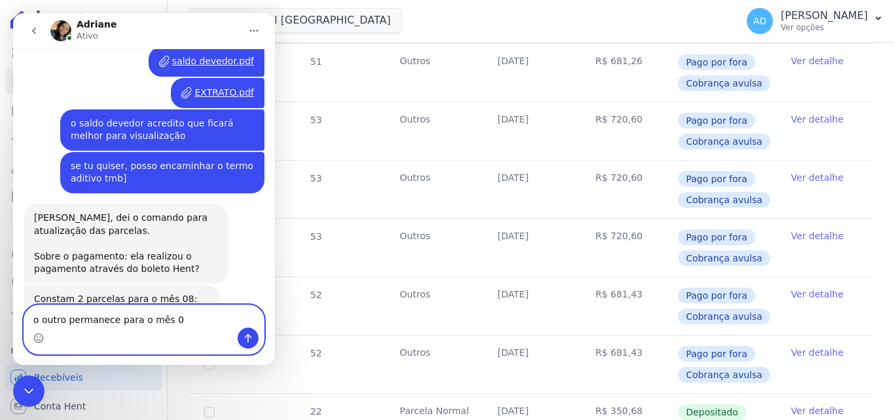
type textarea "o outro permanece para o mês 08"
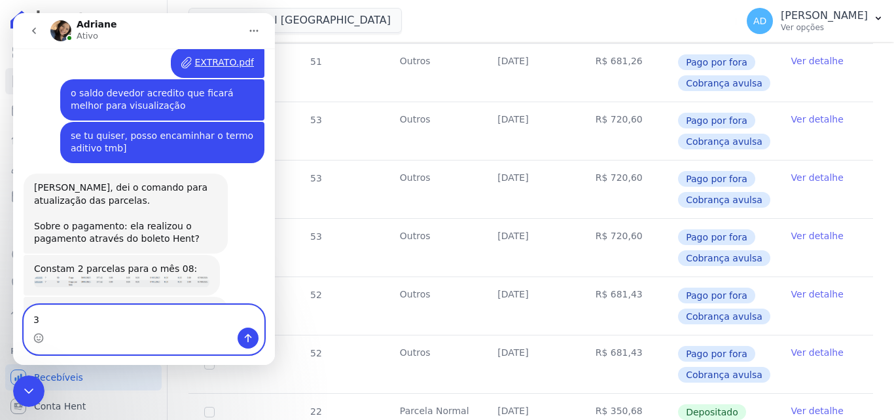
type textarea "3"
paste textarea "c"
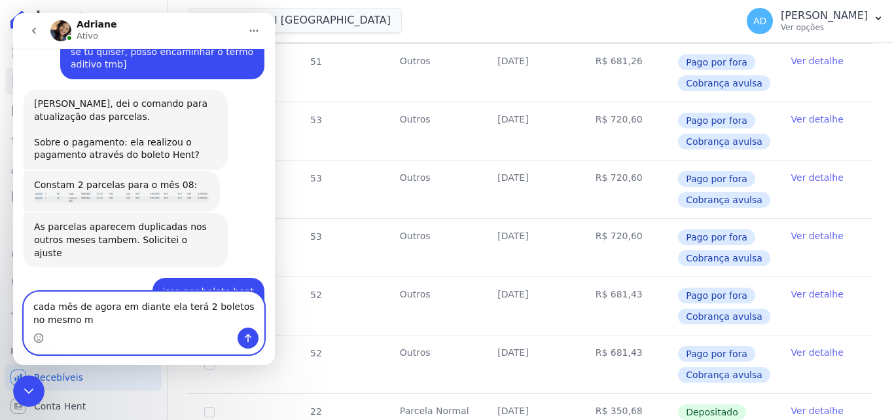
scroll to position [5587, 0]
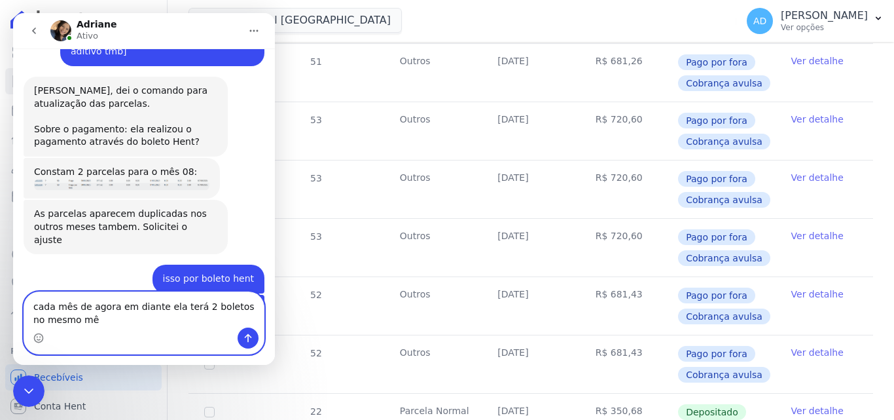
type textarea "cada mês de agora em diante ela terá 2 boletos no mesmo mês"
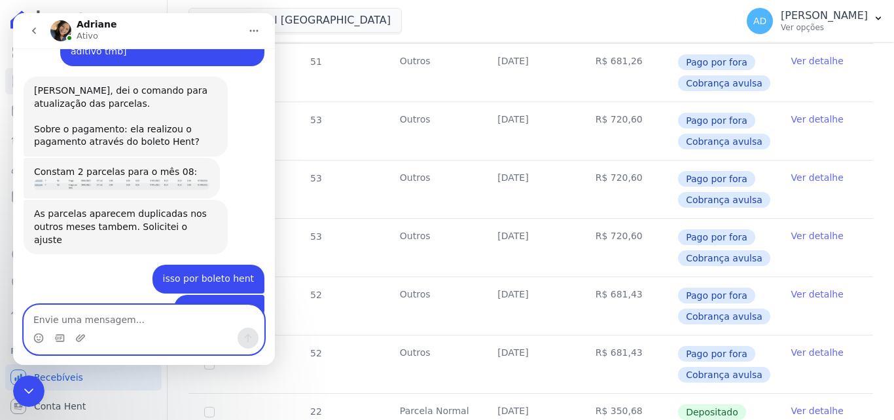
scroll to position [5617, 0]
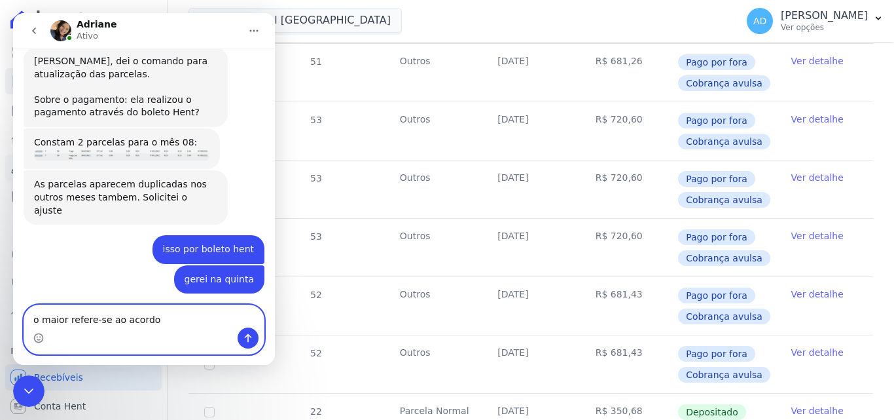
type textarea "o maior refere-se ao acordo"
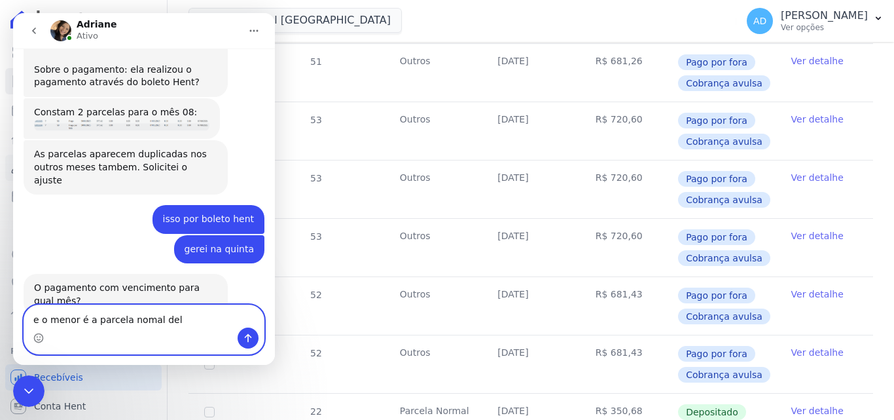
type textarea "e o menor é a parcela nomal dela"
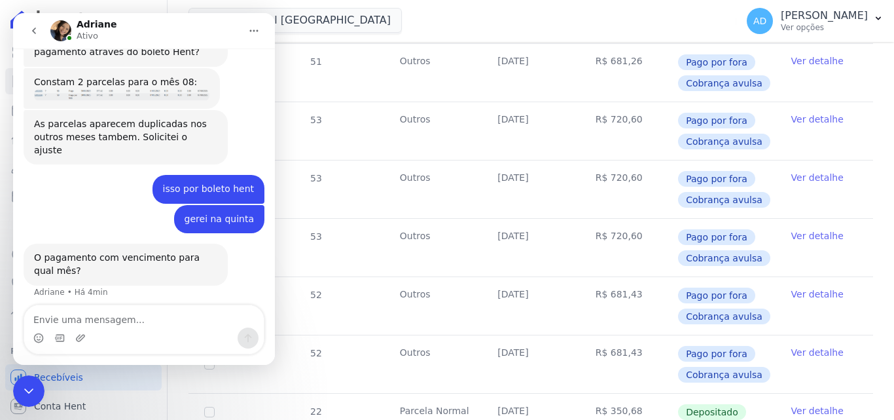
click at [35, 390] on icon "Encerramento do Messenger da Intercom" at bounding box center [29, 391] width 16 height 16
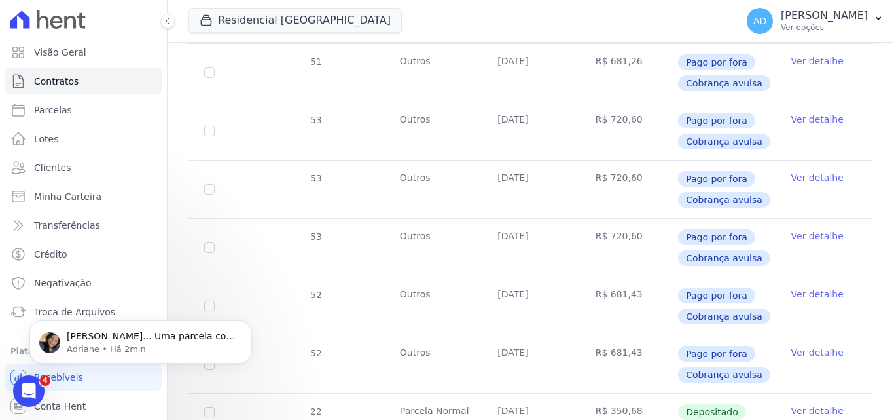
scroll to position [0, 0]
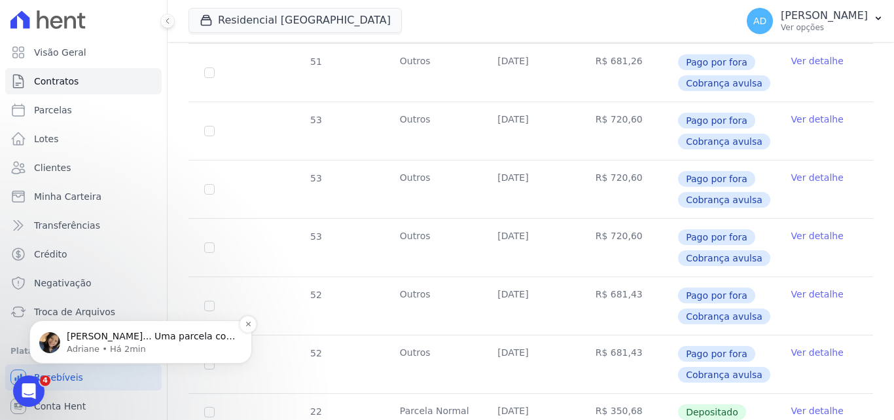
click at [117, 338] on p "[PERSON_NAME]... Uma parcela com vencimento para 30/08 no valor de R$977 foi pa…" at bounding box center [151, 336] width 169 height 13
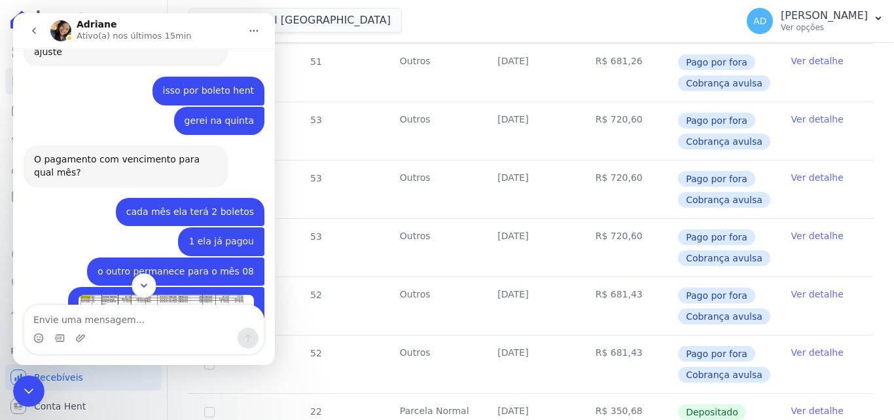
scroll to position [5776, 0]
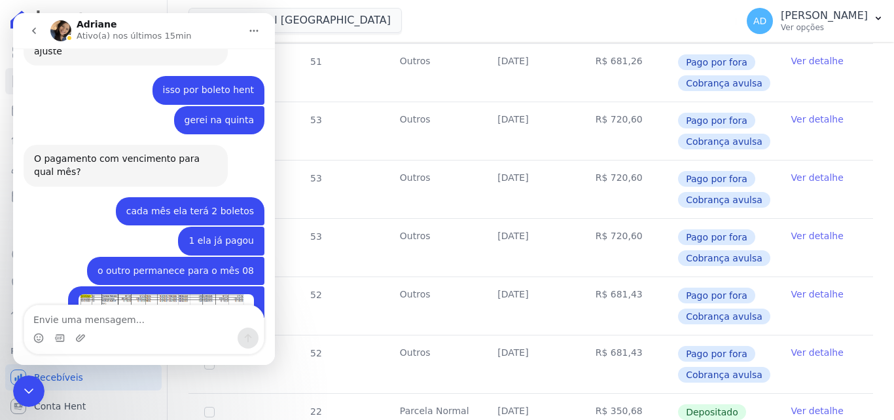
click at [139, 312] on textarea "Envie uma mensagem..." at bounding box center [144, 316] width 240 height 22
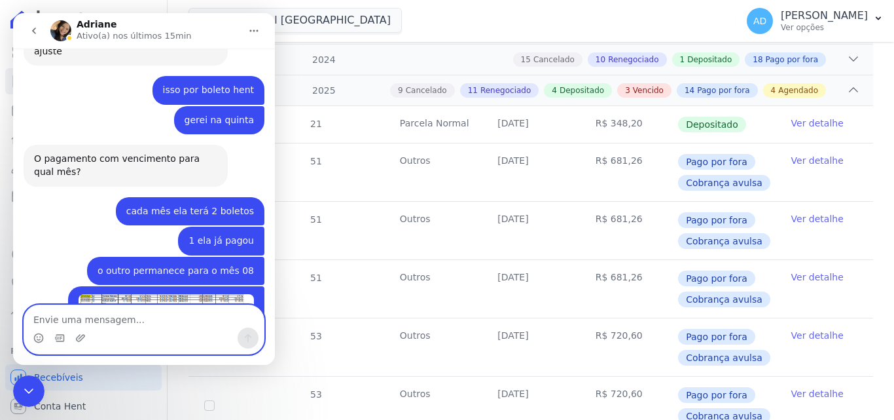
scroll to position [327, 0]
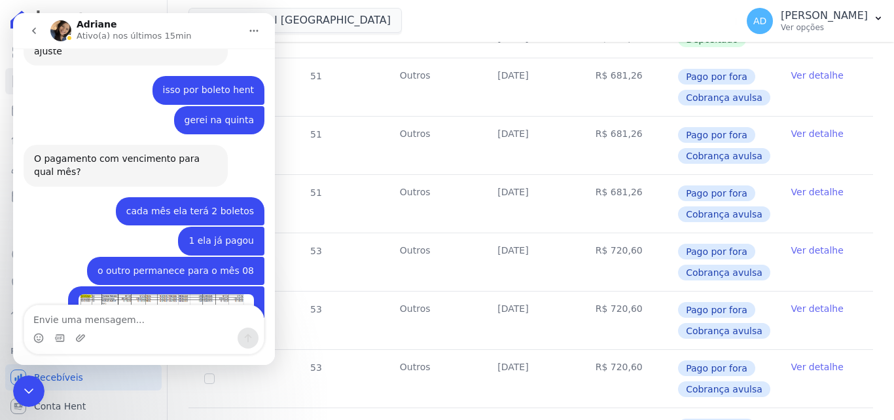
click at [27, 382] on div "Encerramento do Messenger da Intercom" at bounding box center [28, 390] width 31 height 31
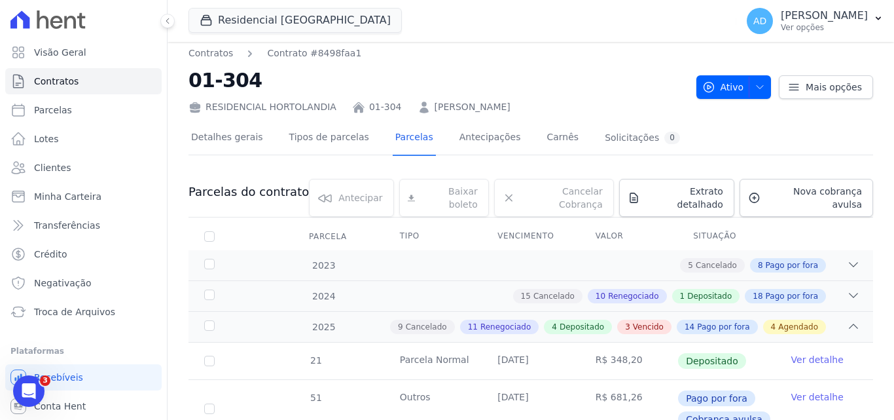
scroll to position [0, 0]
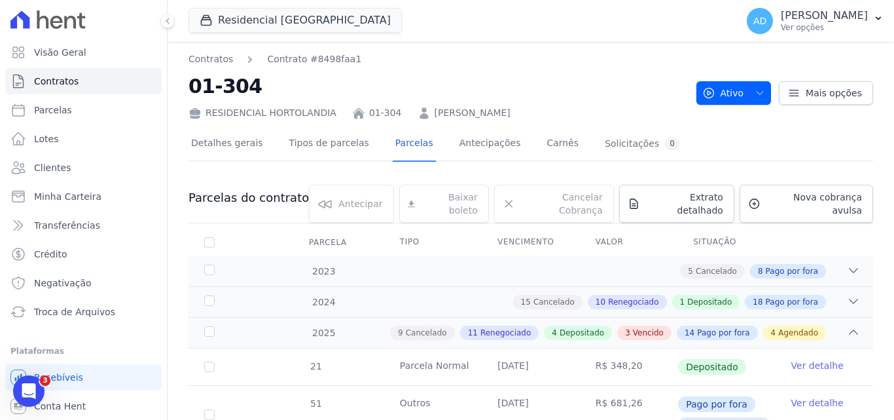
click at [20, 386] on div "Abertura do Messenger da Intercom" at bounding box center [28, 390] width 43 height 43
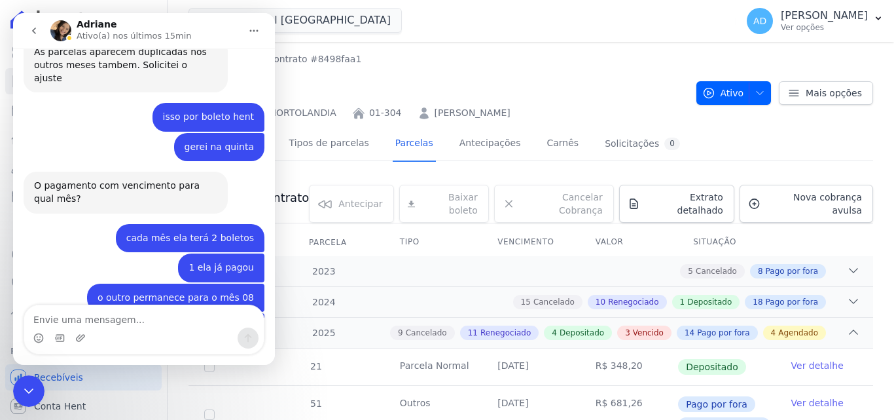
scroll to position [5754, 0]
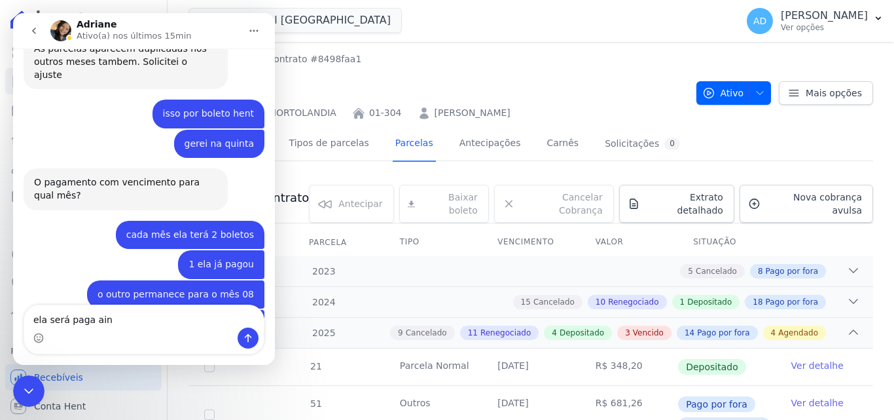
type textarea "ela será paga aind"
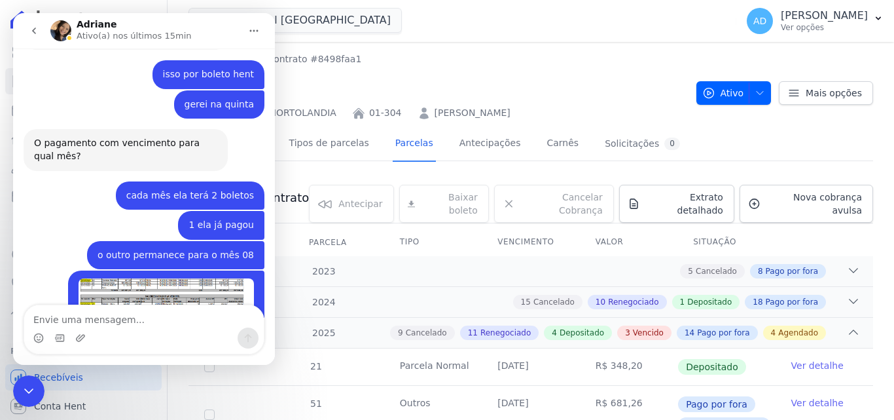
click at [37, 396] on div "Encerramento do Messenger da Intercom" at bounding box center [28, 390] width 31 height 31
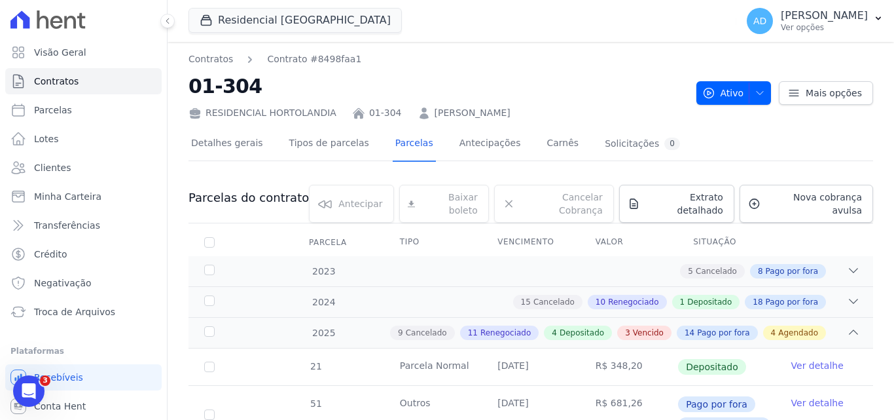
click at [29, 385] on icon "Abertura do Messenger da Intercom" at bounding box center [29, 391] width 22 height 22
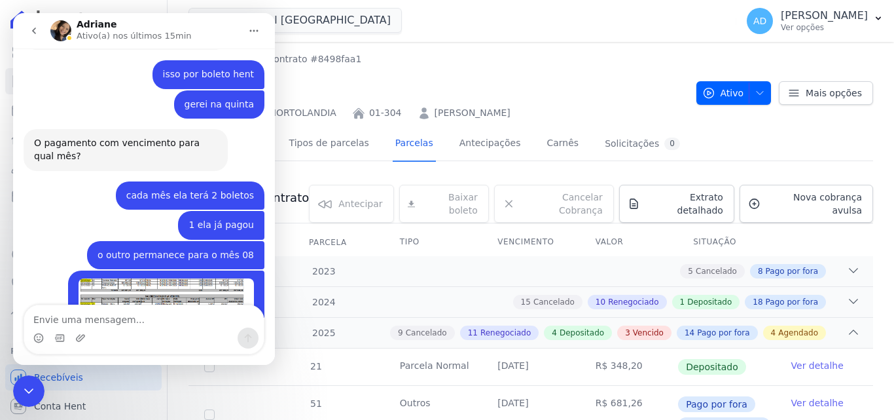
click at [196, 321] on textarea "Envie uma mensagem..." at bounding box center [144, 316] width 240 height 22
click at [26, 388] on icon "Encerramento do Messenger da Intercom" at bounding box center [29, 391] width 16 height 16
